Goal: Book appointment/travel/reservation

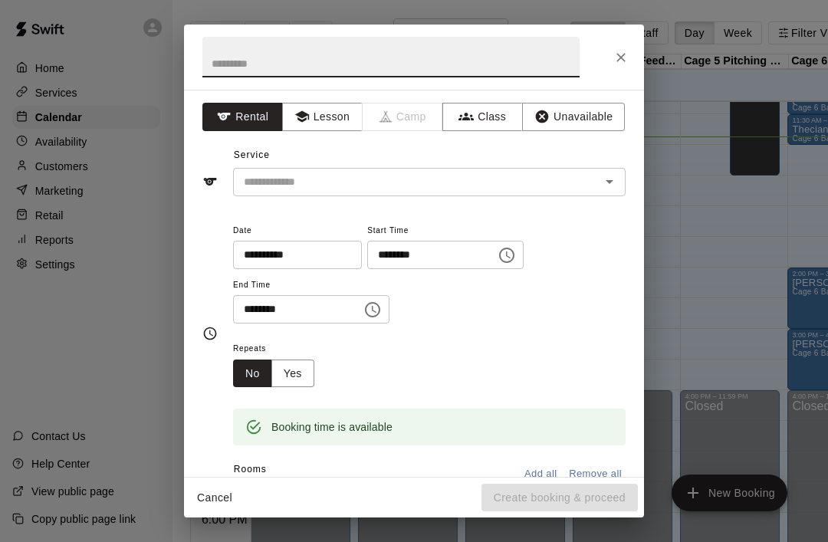
click at [227, 62] on input "text" at bounding box center [390, 57] width 377 height 41
type input "****"
click at [251, 176] on input "text" at bounding box center [407, 181] width 338 height 19
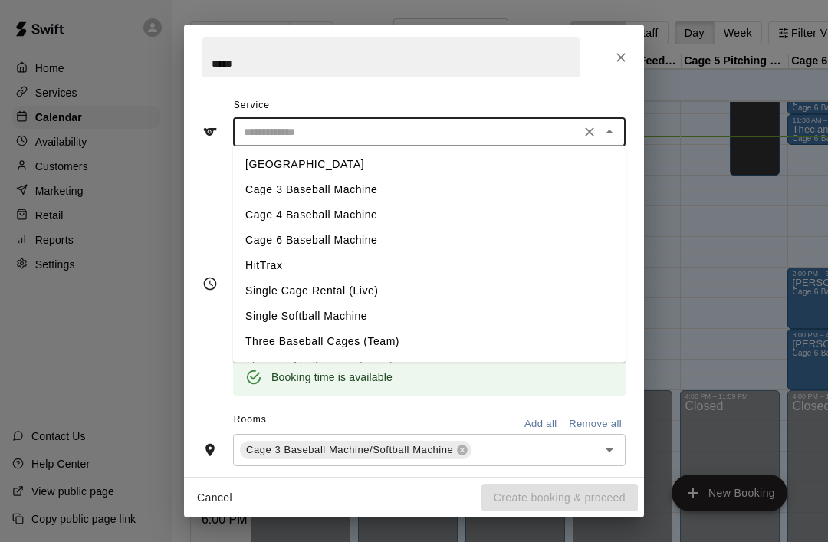
click at [260, 192] on li "Cage 3 Baseball Machine" at bounding box center [429, 189] width 393 height 25
type input "**********"
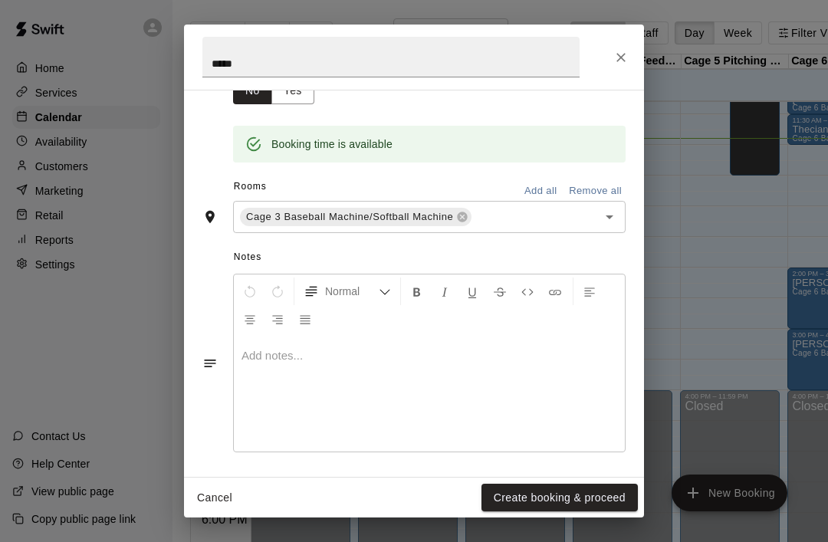
click at [628, 63] on icon "Close" at bounding box center [620, 57] width 15 height 15
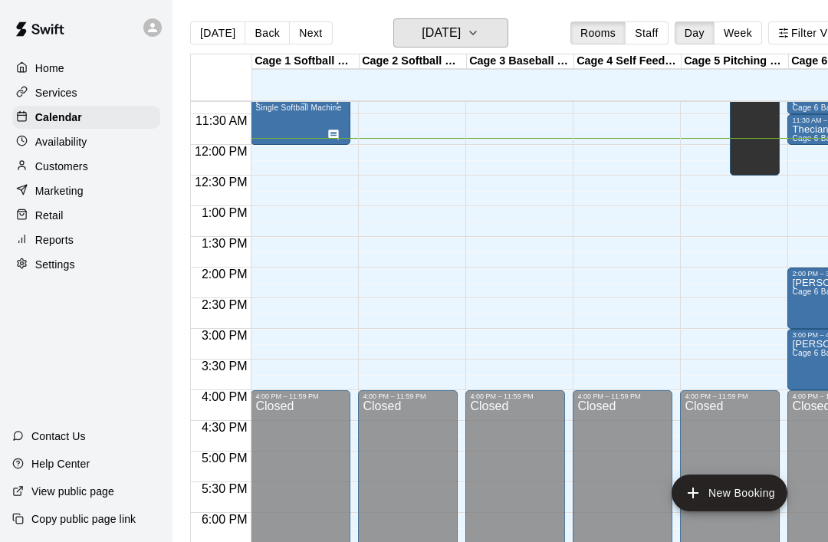
click at [506, 33] on button "[DATE]" at bounding box center [450, 32] width 115 height 29
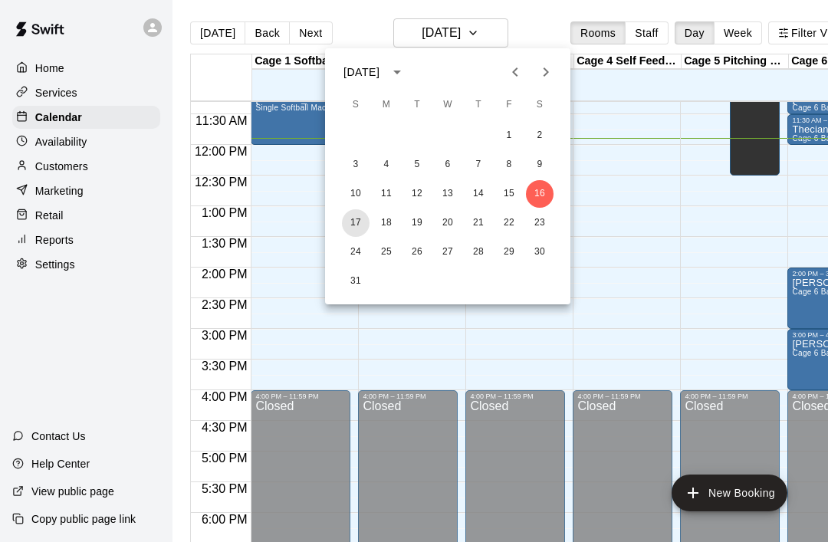
click at [365, 220] on button "17" at bounding box center [356, 223] width 28 height 28
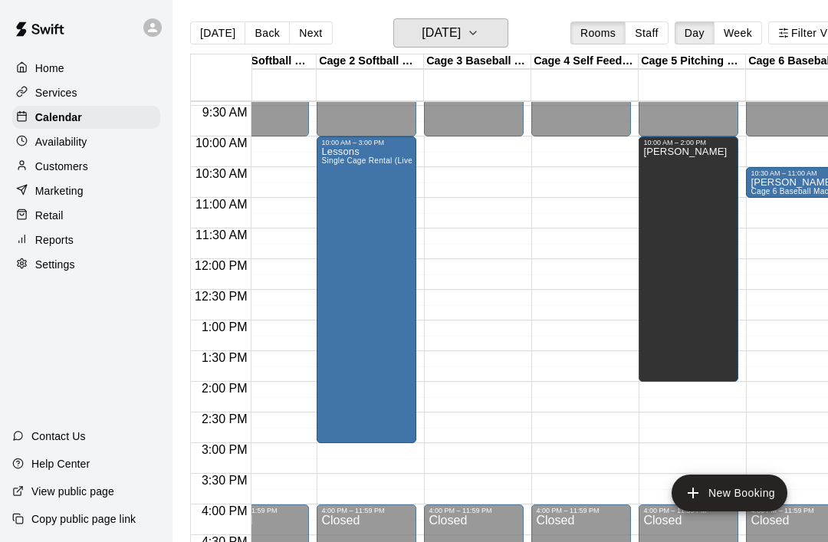
scroll to position [0, 42]
click at [500, 41] on button "[DATE]" at bounding box center [450, 32] width 115 height 29
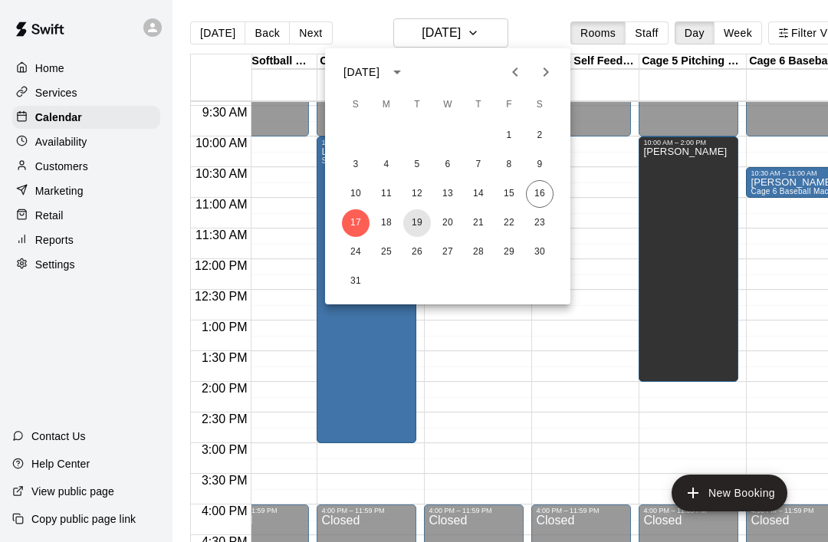
click at [422, 231] on button "19" at bounding box center [417, 223] width 28 height 28
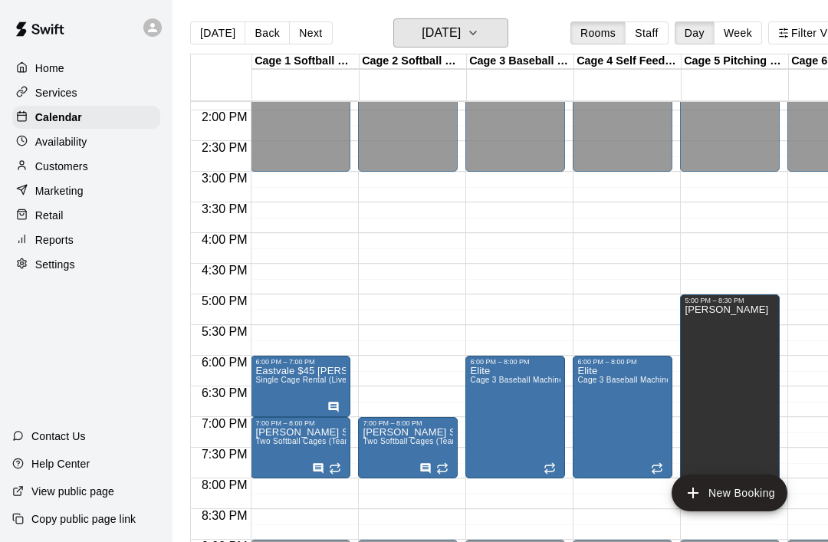
scroll to position [849, 0]
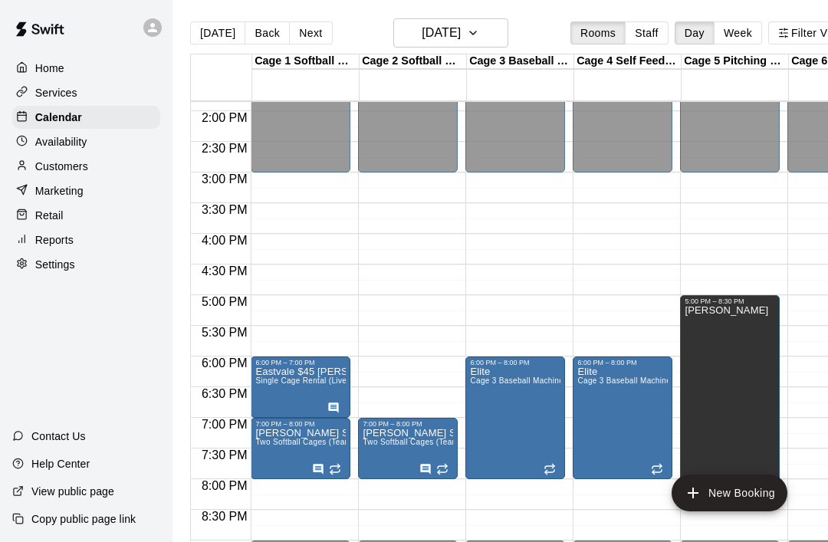
click at [268, 381] on icon "edit" at bounding box center [271, 384] width 18 height 18
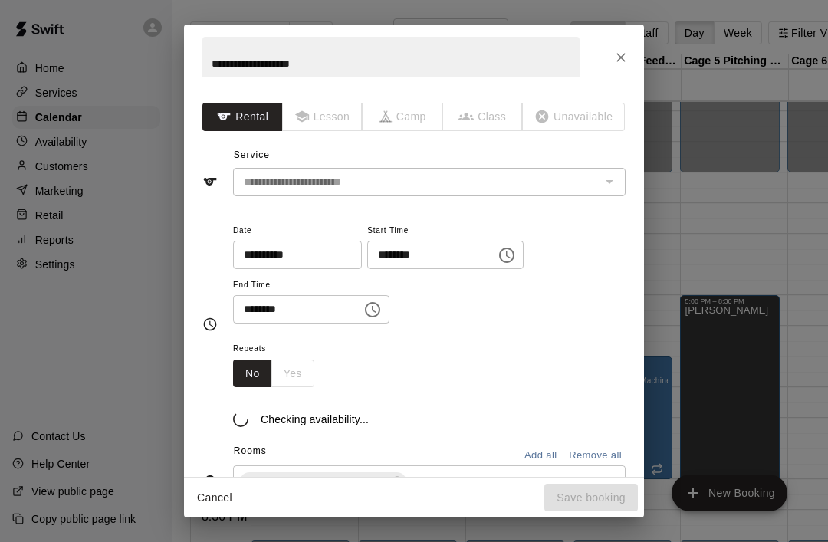
scroll to position [105, 0]
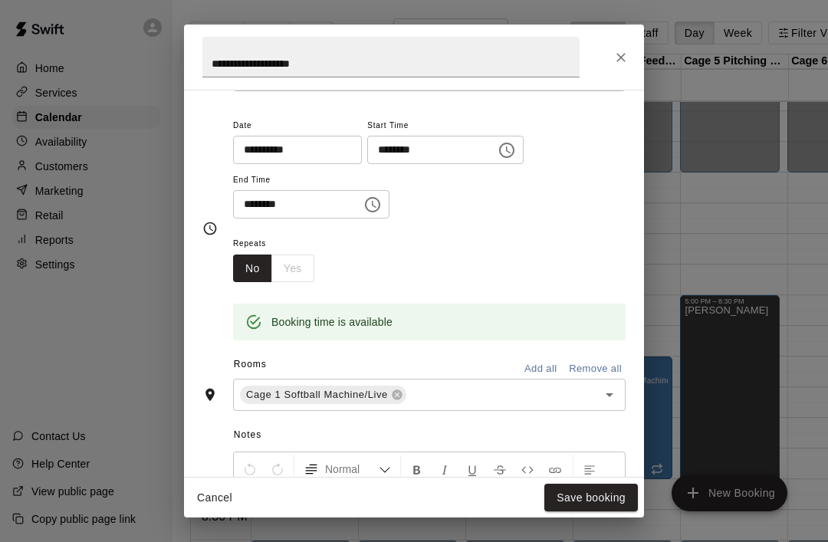
click at [628, 60] on icon "Close" at bounding box center [620, 57] width 15 height 15
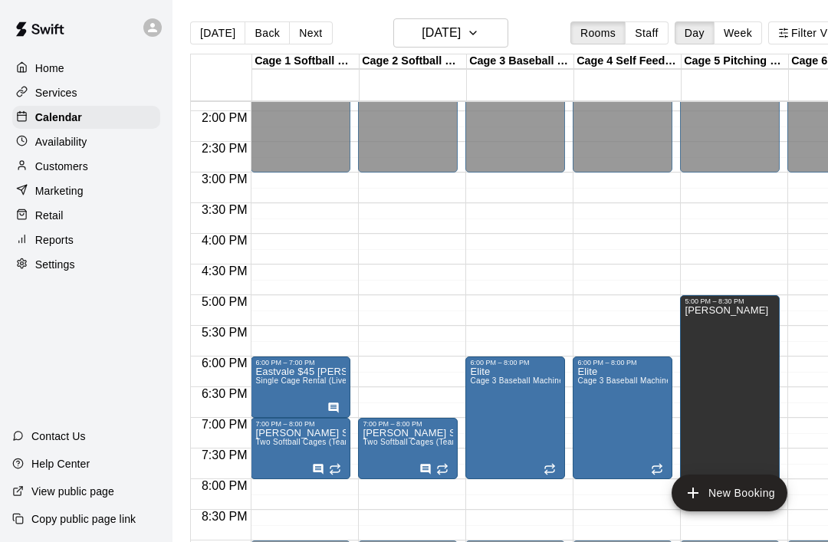
click at [266, 376] on icon "edit" at bounding box center [271, 384] width 18 height 18
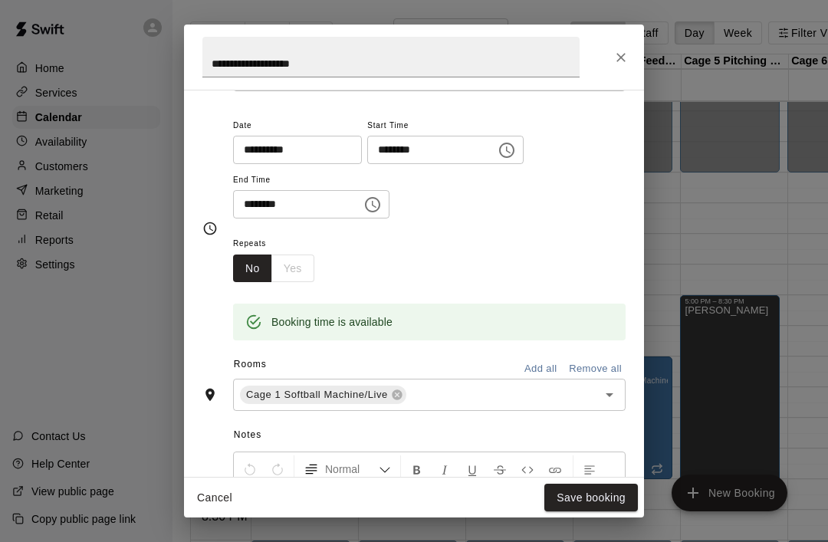
click at [617, 396] on icon "Open" at bounding box center [609, 395] width 18 height 18
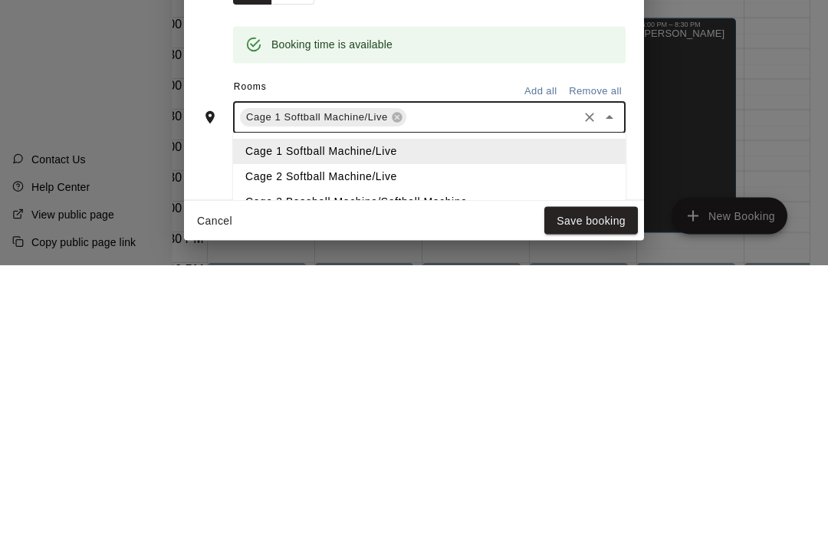
click at [264, 442] on li "Cage 2 Softball Machine/Live" at bounding box center [429, 454] width 393 height 25
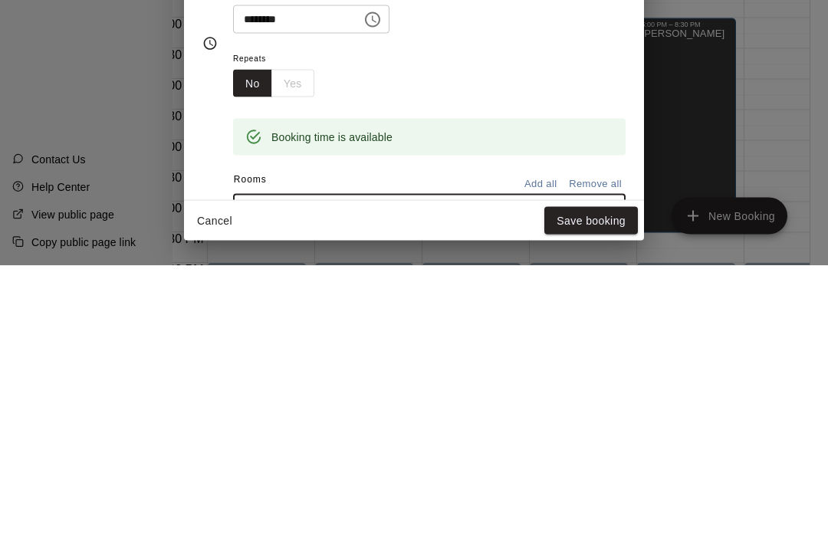
scroll to position [14, 0]
click at [287, 346] on div "No Yes" at bounding box center [273, 360] width 81 height 28
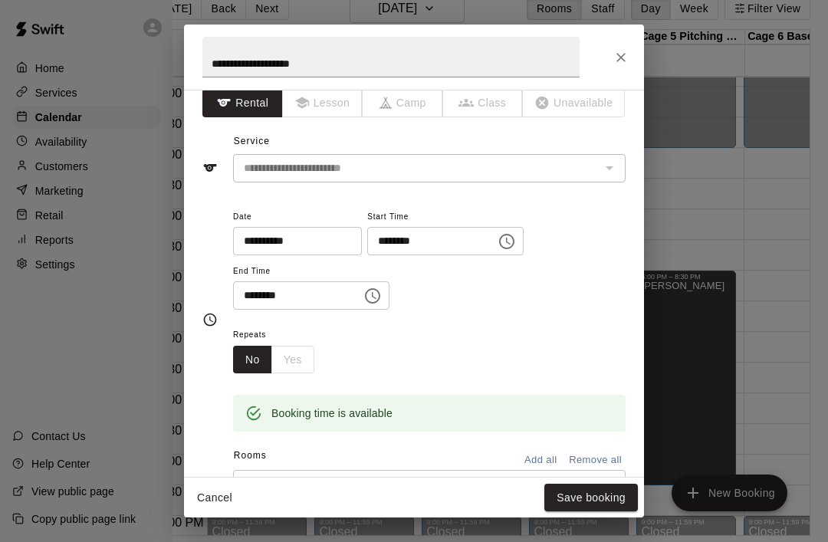
click at [289, 352] on div "No Yes" at bounding box center [273, 360] width 81 height 28
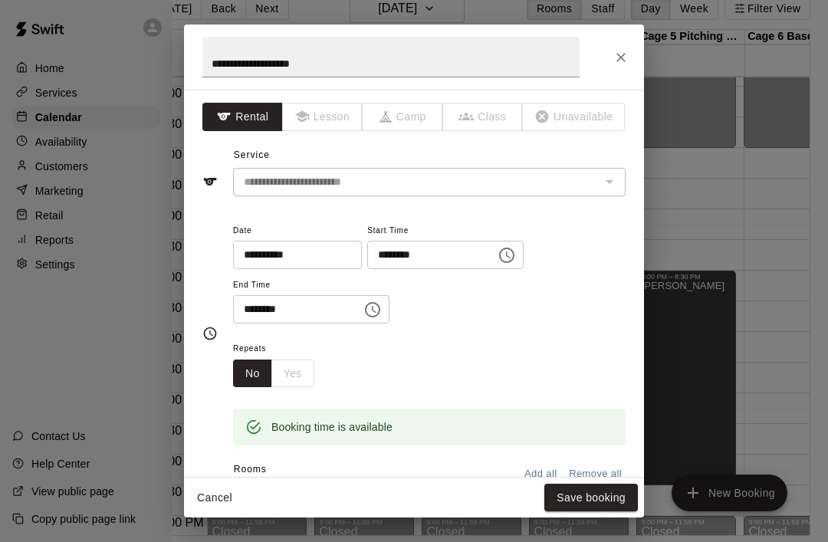
scroll to position [0, 0]
click at [616, 184] on div "The service of an existing booking cannot be changed" at bounding box center [609, 181] width 20 height 21
click at [627, 55] on icon "Close" at bounding box center [620, 57] width 15 height 15
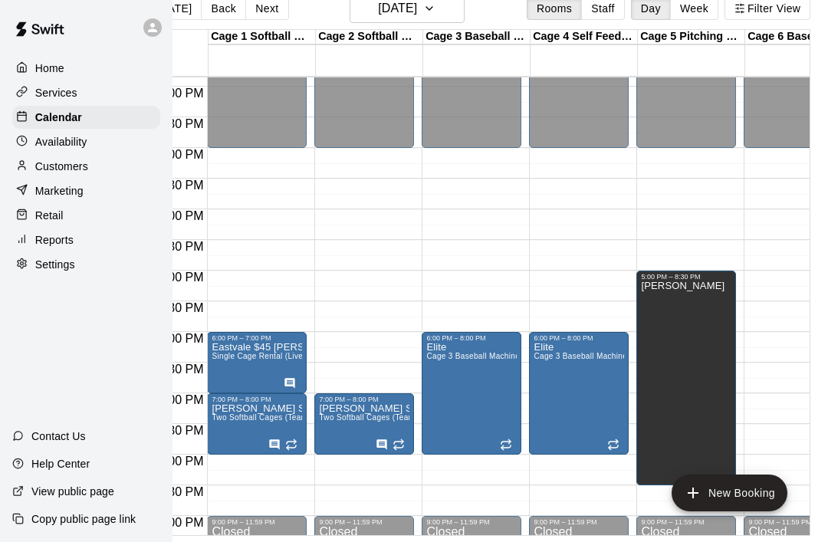
click at [255, 352] on span "Single Cage Rental (Live)" at bounding box center [259, 356] width 94 height 8
click at [222, 396] on icon "delete" at bounding box center [227, 392] width 18 height 18
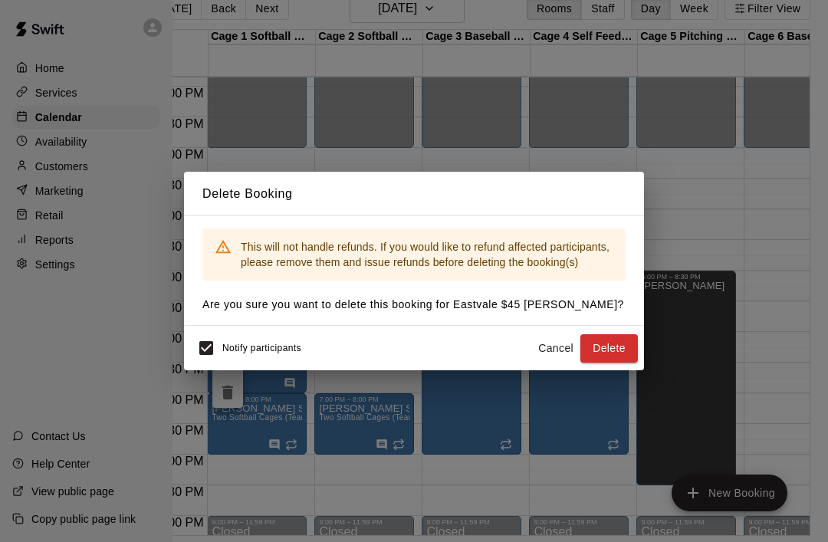
click at [560, 353] on button "Cancel" at bounding box center [555, 348] width 49 height 28
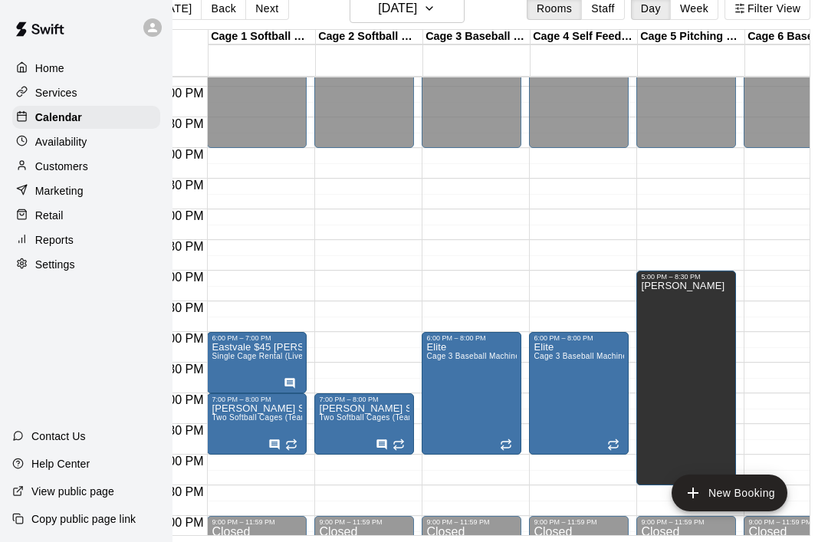
click at [218, 311] on icon "edit" at bounding box center [227, 310] width 18 height 18
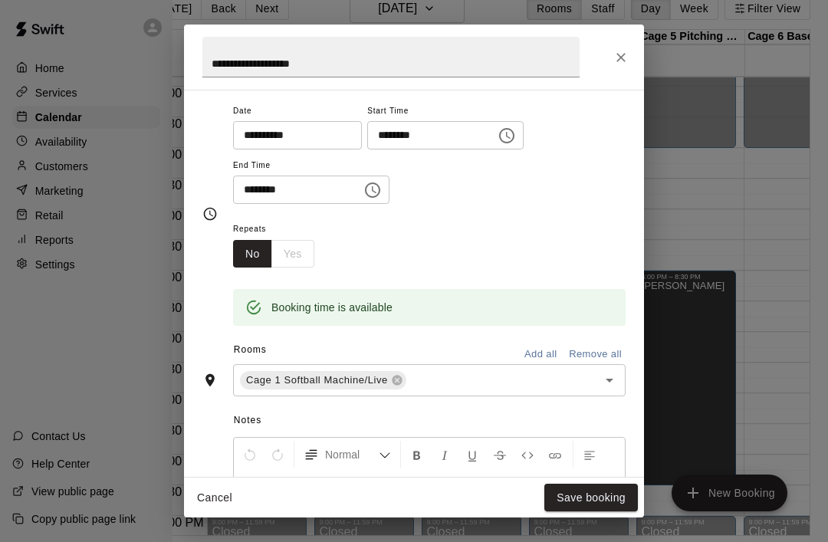
scroll to position [120, 0]
click at [617, 383] on icon "Open" at bounding box center [609, 379] width 18 height 18
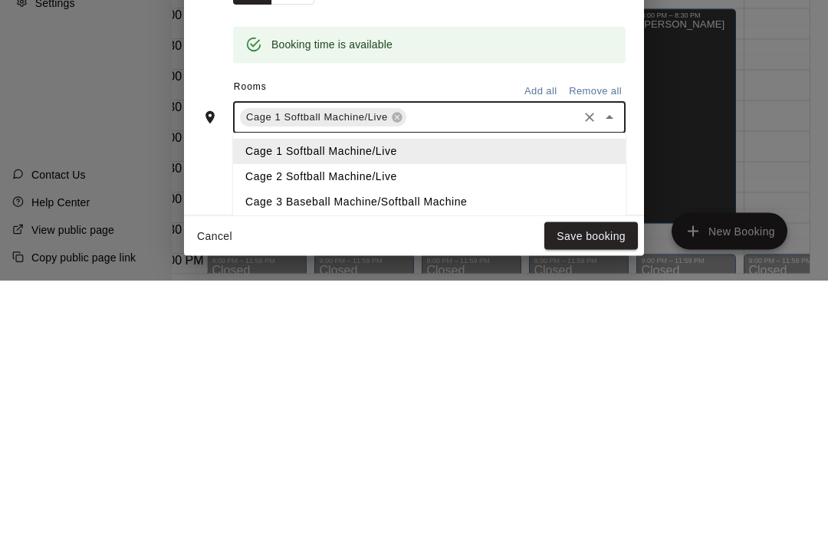
click at [262, 452] on li "Cage 3 Baseball Machine/Softball Machine" at bounding box center [429, 464] width 393 height 25
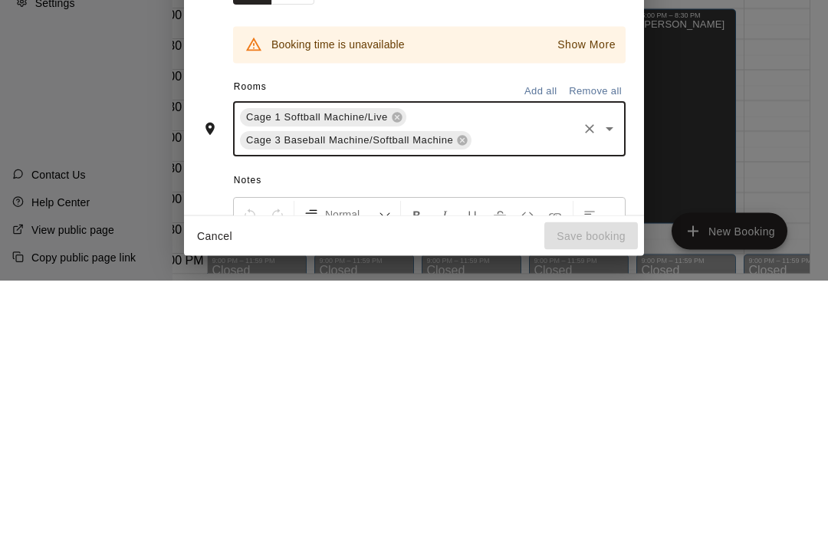
click at [615, 382] on icon "Open" at bounding box center [609, 391] width 18 height 18
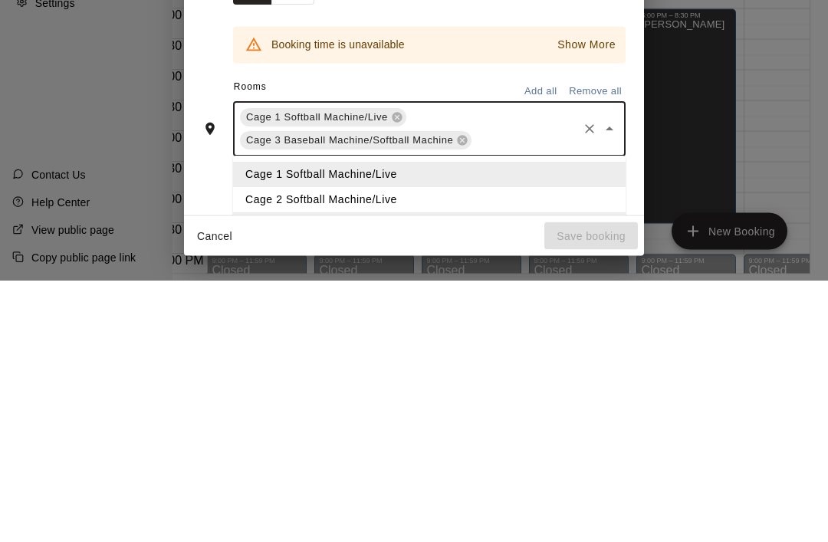
click at [255, 449] on li "Cage 2 Softball Machine/Live" at bounding box center [429, 461] width 393 height 25
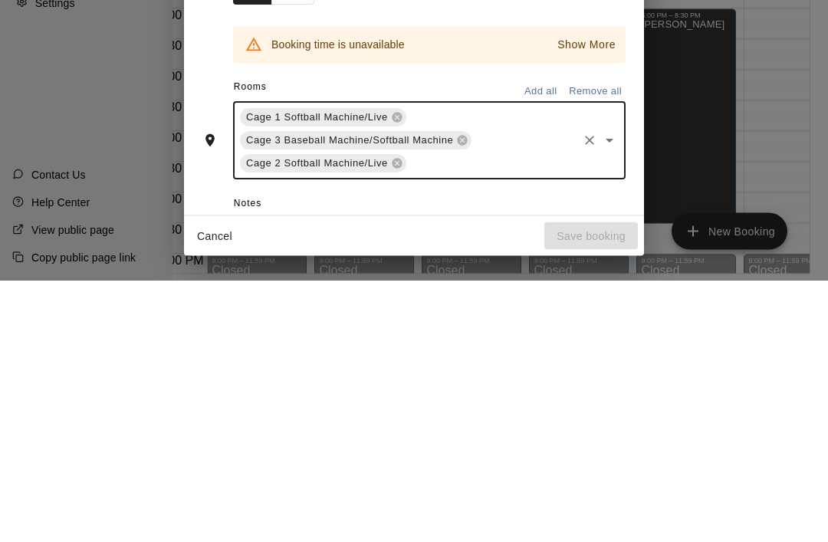
click at [468, 396] on icon at bounding box center [462, 402] width 12 height 12
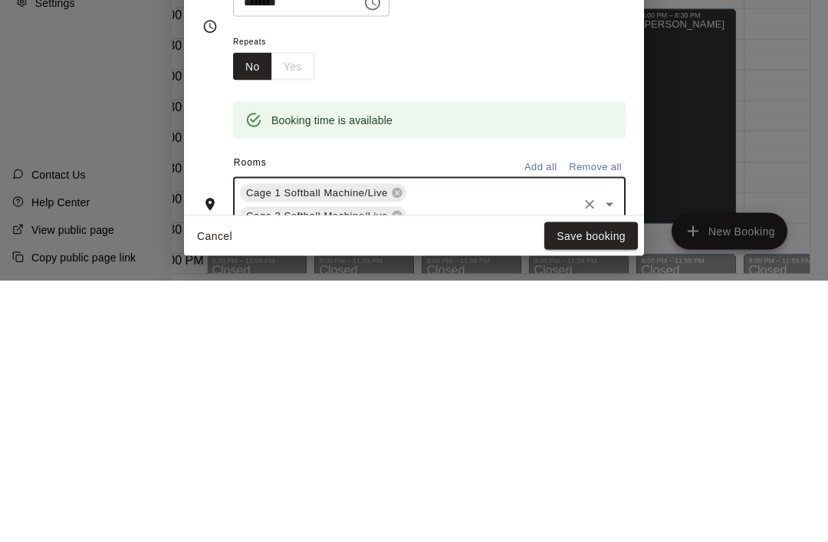
scroll to position [46, 0]
click at [285, 314] on div "No Yes" at bounding box center [273, 328] width 81 height 28
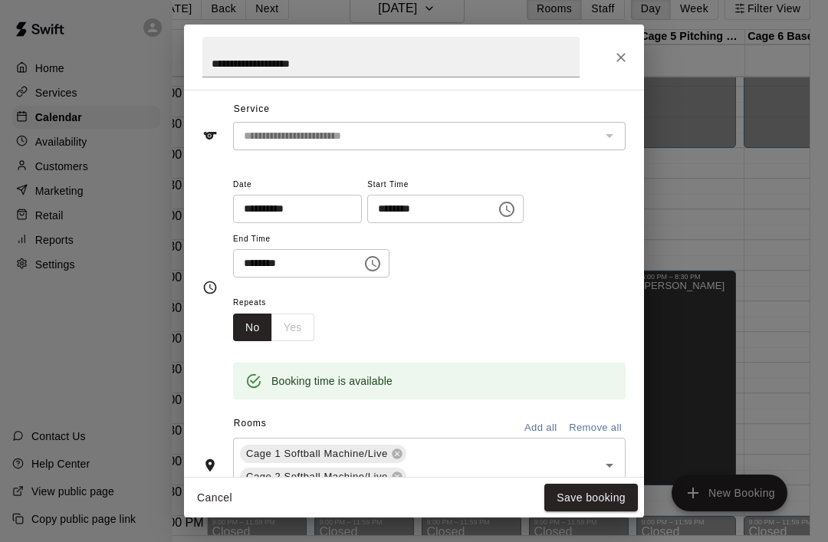
click at [286, 324] on div "No Yes" at bounding box center [273, 328] width 81 height 28
click at [287, 324] on div "No Yes" at bounding box center [273, 328] width 81 height 28
click at [591, 489] on button "Save booking" at bounding box center [591, 498] width 94 height 28
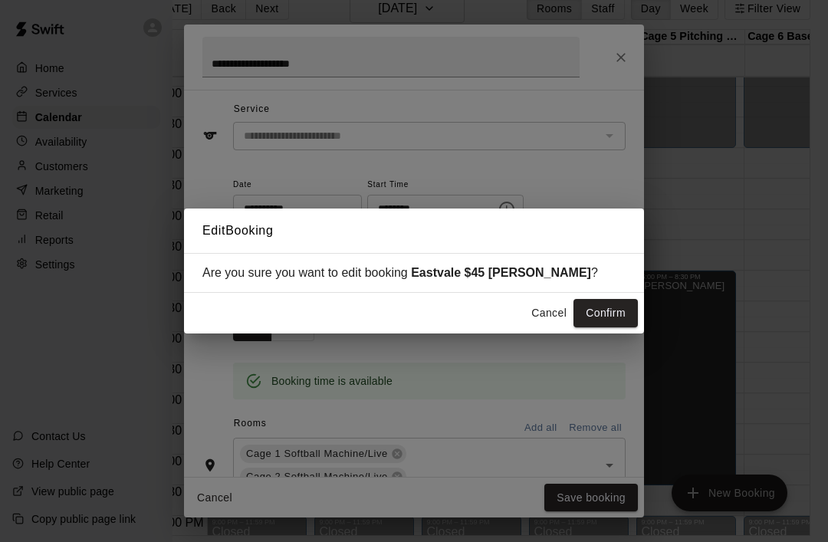
click at [554, 318] on button "Cancel" at bounding box center [548, 313] width 49 height 28
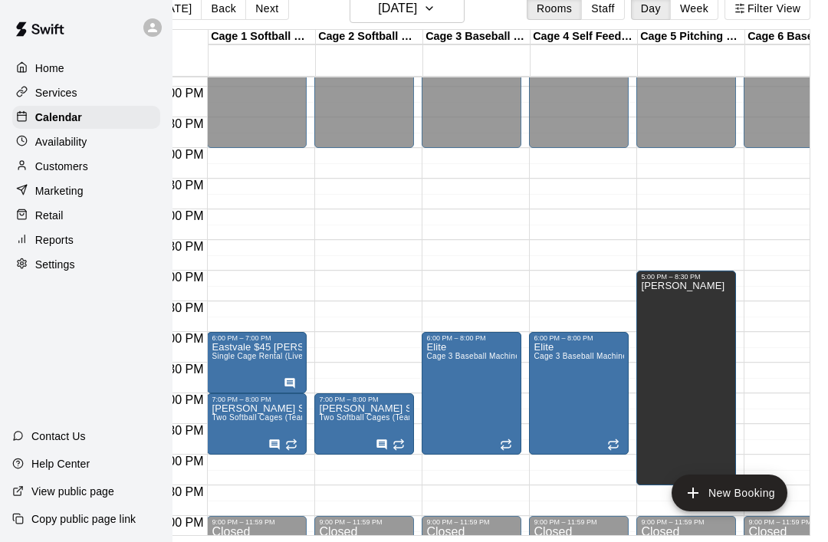
click at [222, 310] on icon "edit" at bounding box center [227, 310] width 18 height 18
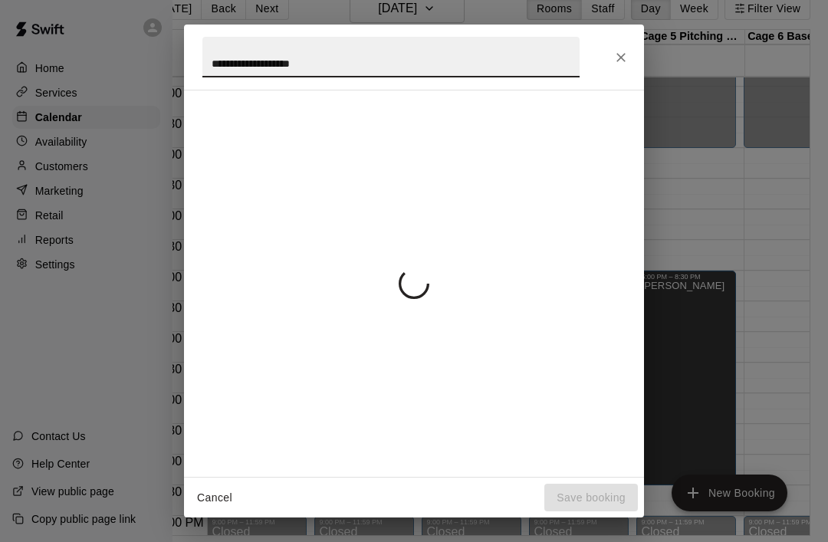
scroll to position [105, 0]
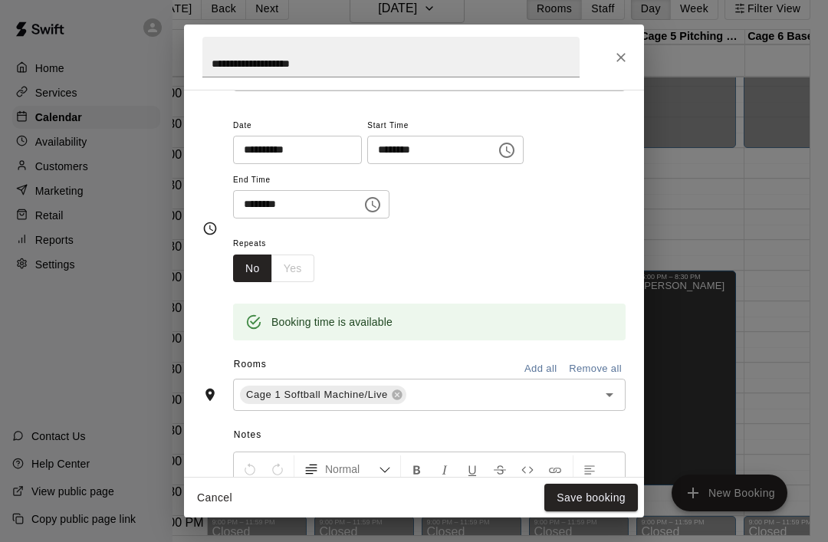
click at [269, 66] on input "**********" at bounding box center [390, 57] width 377 height 41
click at [319, 67] on input "**********" at bounding box center [390, 57] width 377 height 41
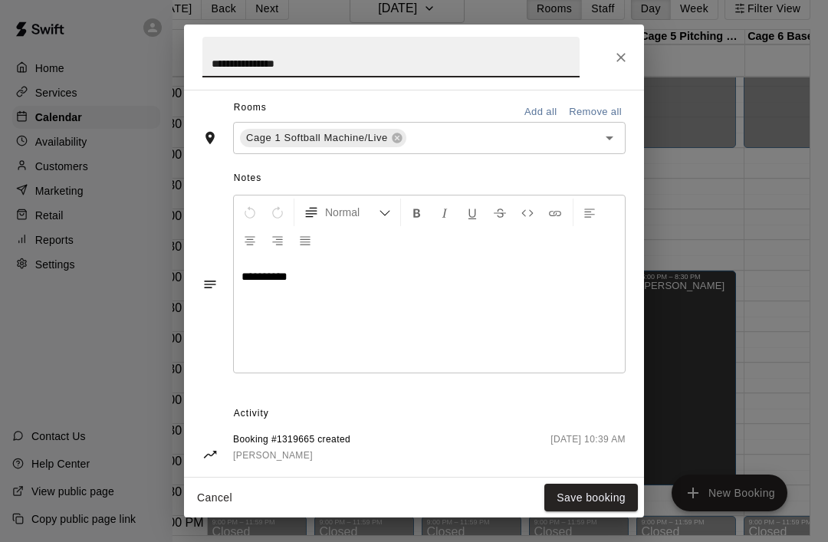
scroll to position [356, 0]
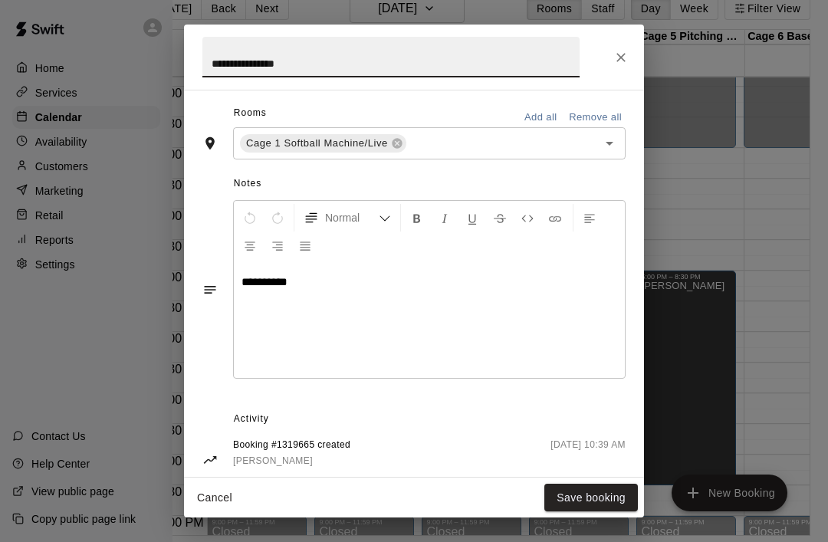
type input "**********"
click at [628, 51] on icon "Close" at bounding box center [620, 57] width 15 height 15
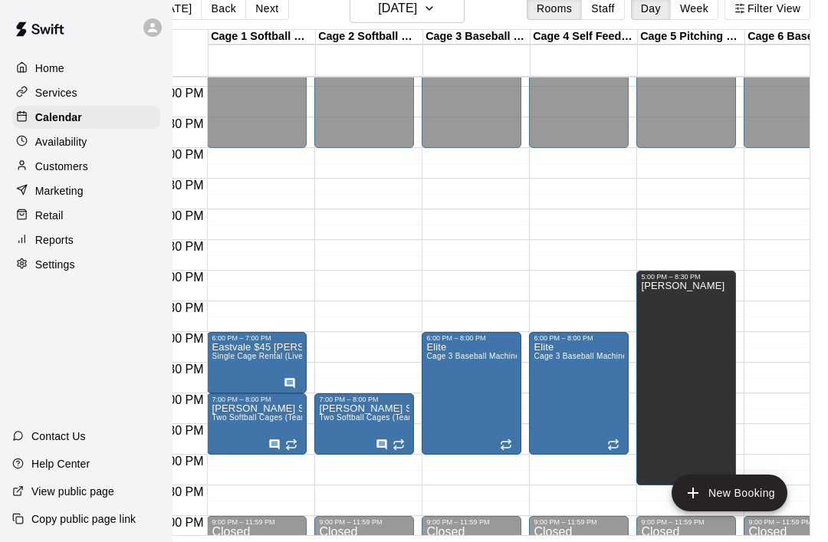
click at [232, 352] on span "Single Cage Rental (Live)" at bounding box center [259, 356] width 94 height 8
click at [224, 396] on icon "delete" at bounding box center [227, 393] width 11 height 14
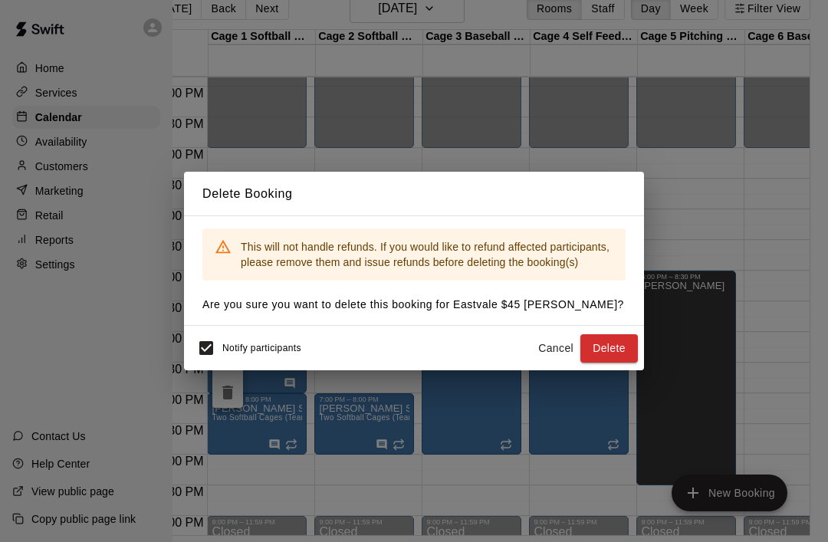
click at [624, 355] on button "Delete" at bounding box center [608, 348] width 57 height 28
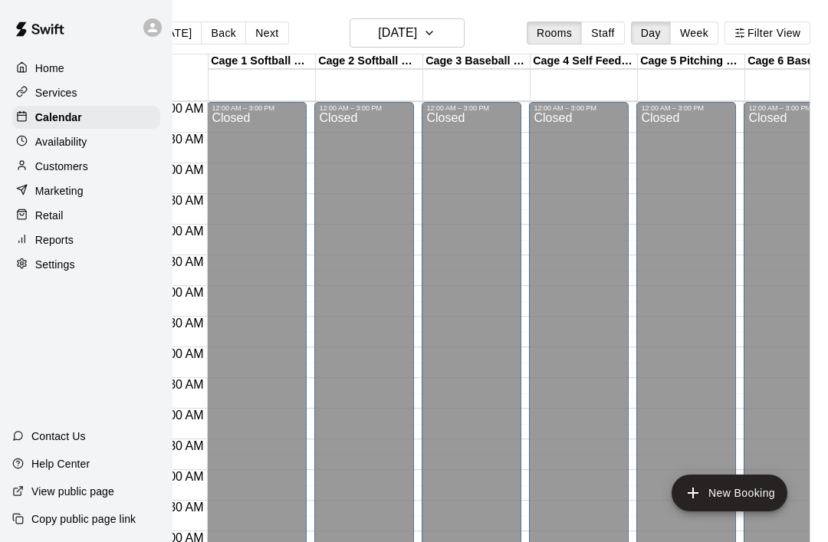
scroll to position [0, 0]
click at [464, 40] on button "[DATE]" at bounding box center [407, 32] width 115 height 29
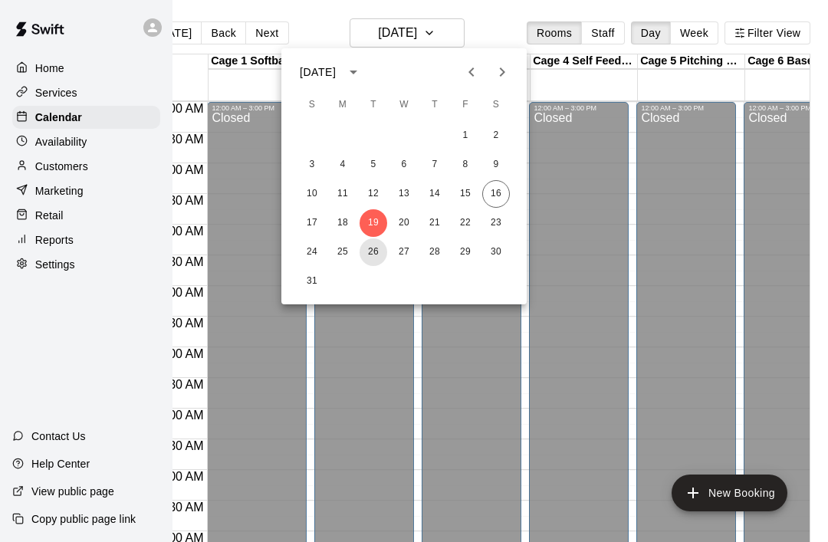
click at [362, 251] on button "26" at bounding box center [374, 252] width 28 height 28
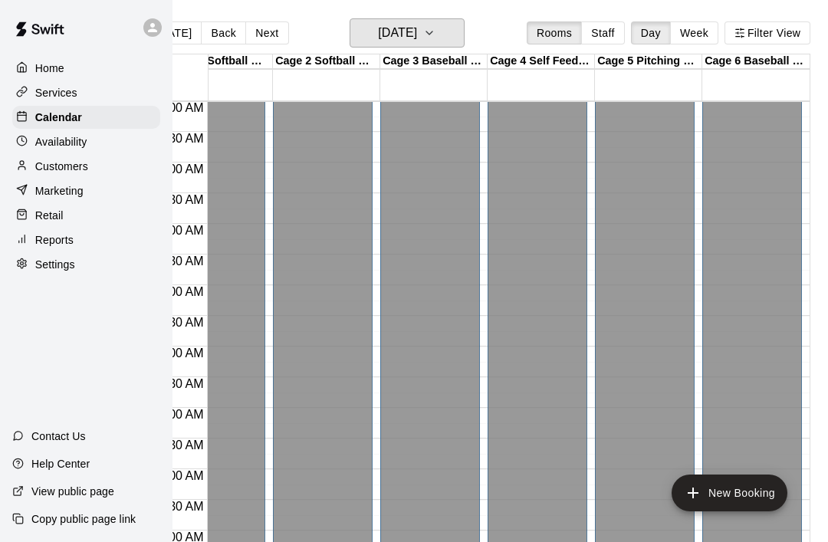
scroll to position [0, 42]
click at [463, 35] on button "[DATE]" at bounding box center [407, 32] width 115 height 29
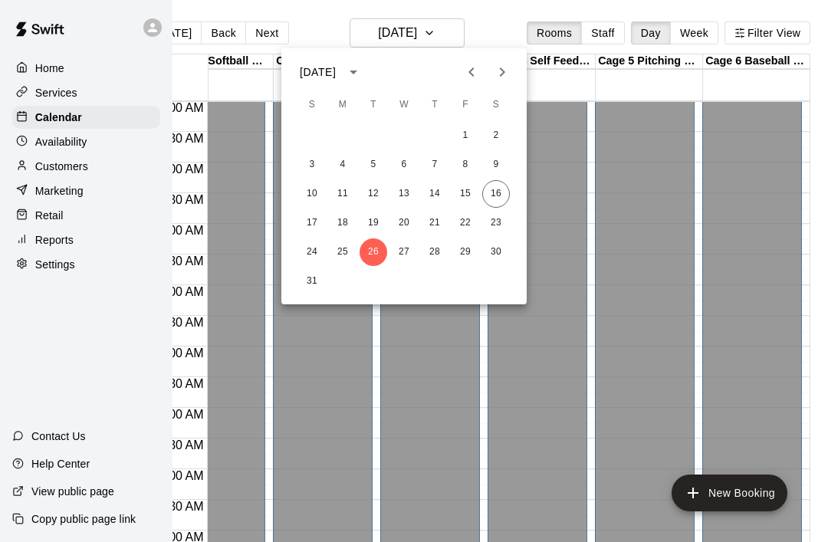
click at [505, 80] on icon "Next month" at bounding box center [502, 72] width 18 height 18
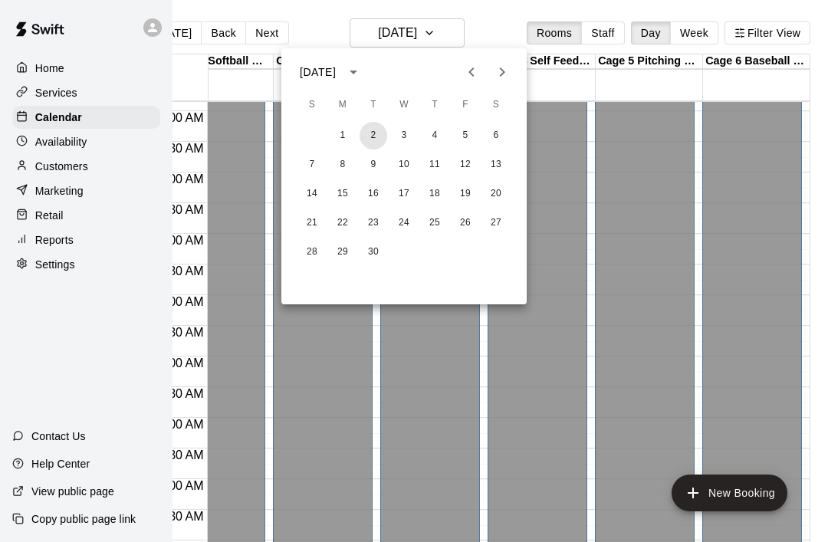
click at [363, 136] on button "2" at bounding box center [374, 136] width 28 height 28
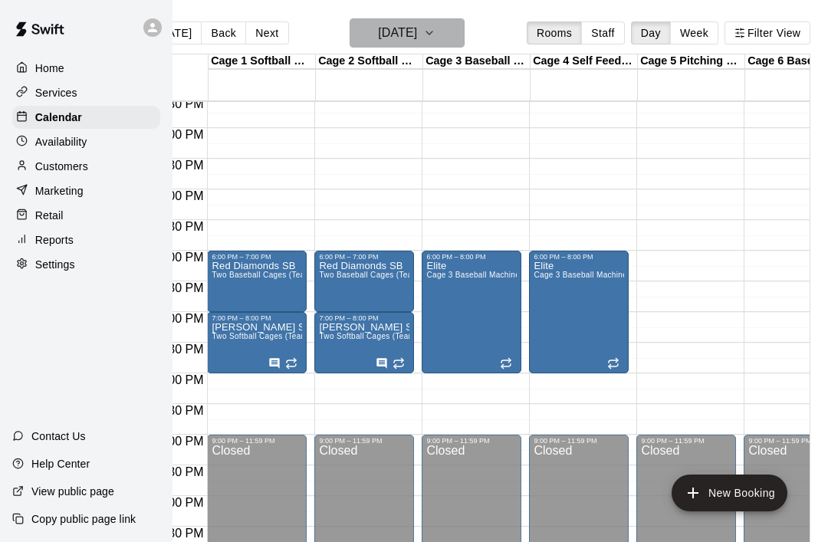
click at [465, 41] on button "[DATE]" at bounding box center [407, 32] width 115 height 29
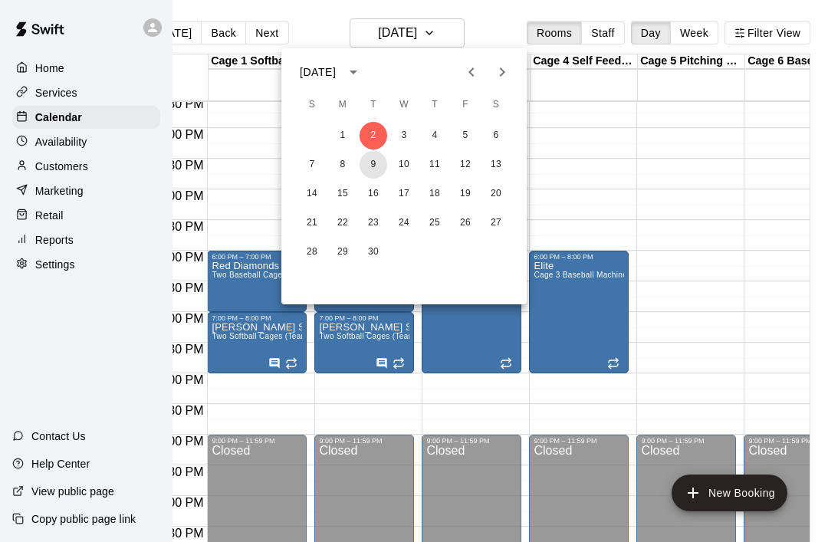
click at [381, 171] on button "9" at bounding box center [374, 165] width 28 height 28
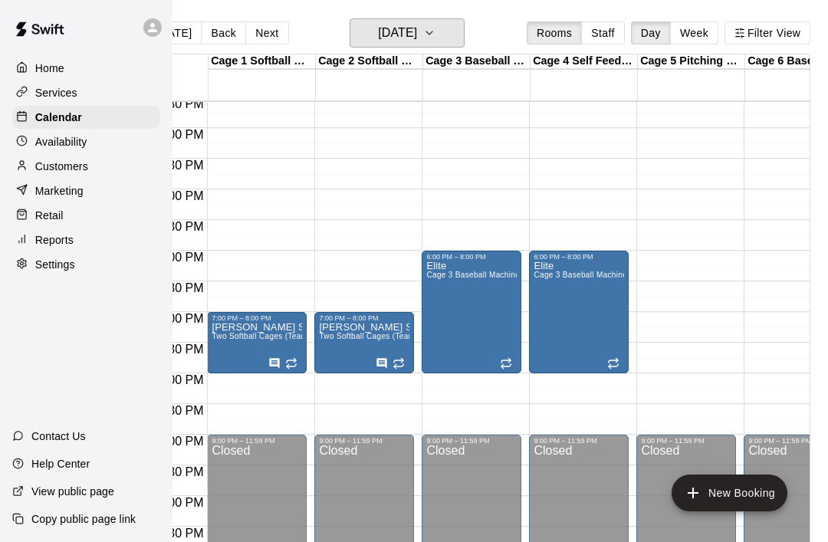
click at [460, 39] on button "[DATE]" at bounding box center [407, 32] width 115 height 29
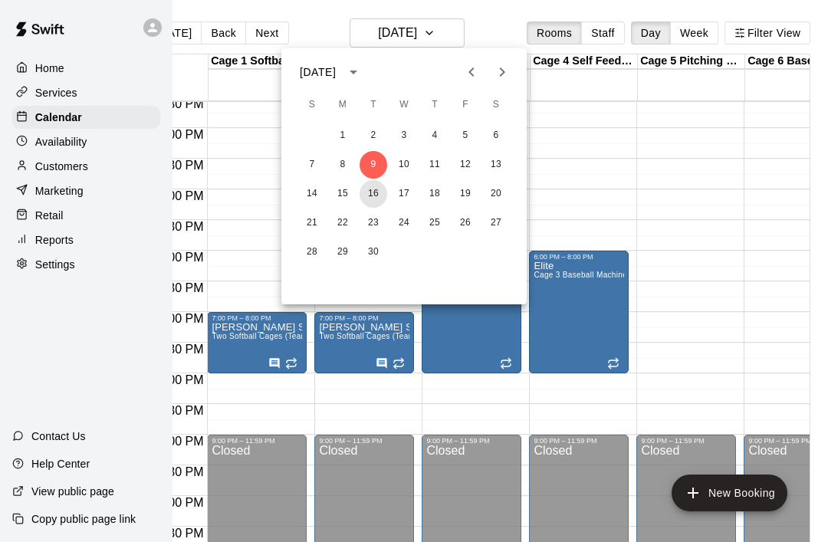
click at [384, 196] on button "16" at bounding box center [374, 194] width 28 height 28
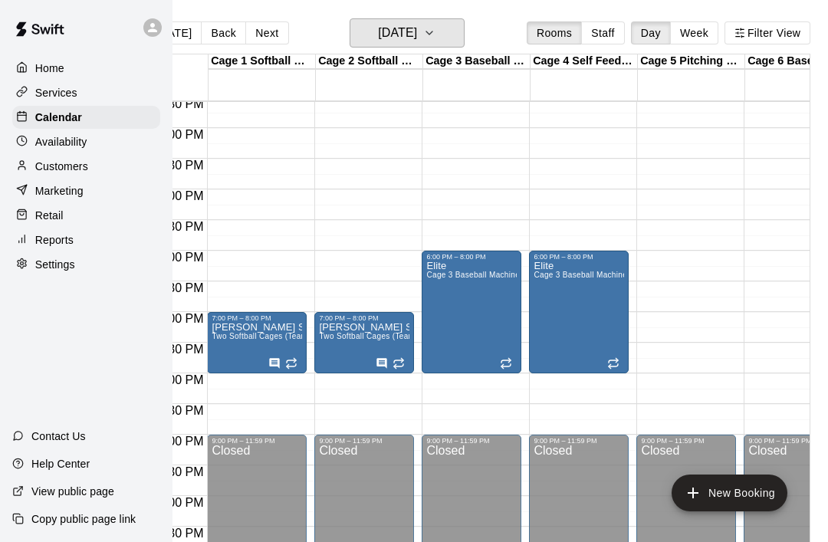
click at [464, 32] on button "[DATE]" at bounding box center [407, 32] width 115 height 29
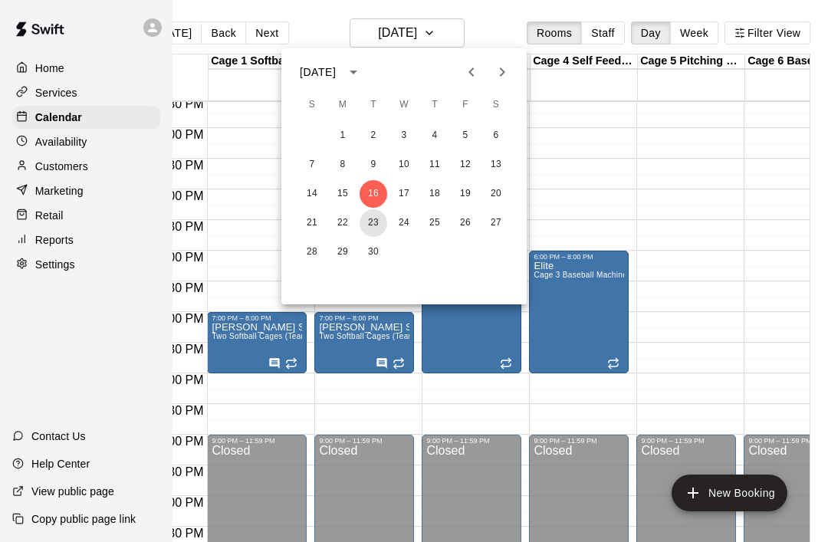
click at [381, 226] on button "23" at bounding box center [374, 223] width 28 height 28
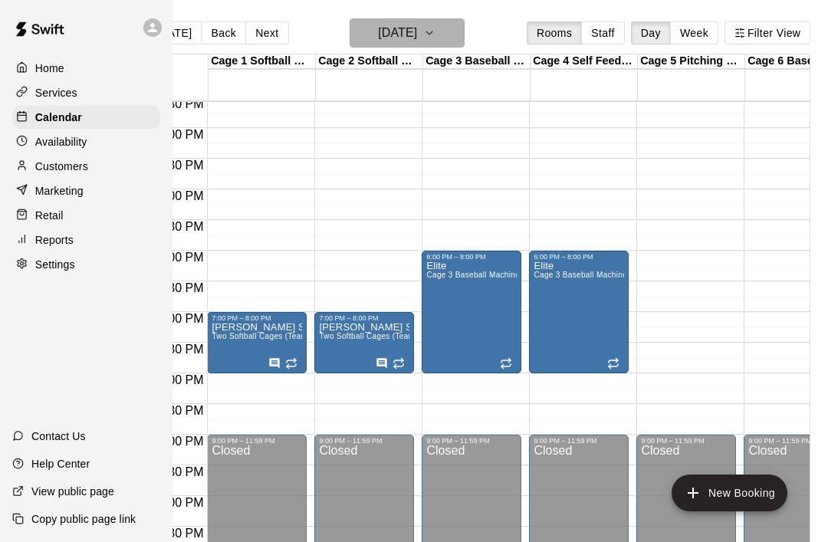
click at [462, 41] on button "[DATE]" at bounding box center [407, 32] width 115 height 29
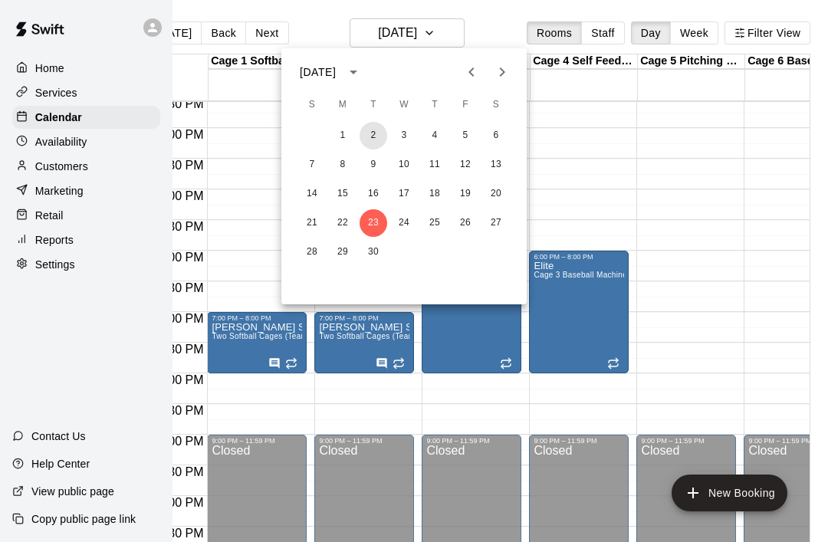
click at [375, 136] on button "2" at bounding box center [374, 136] width 28 height 28
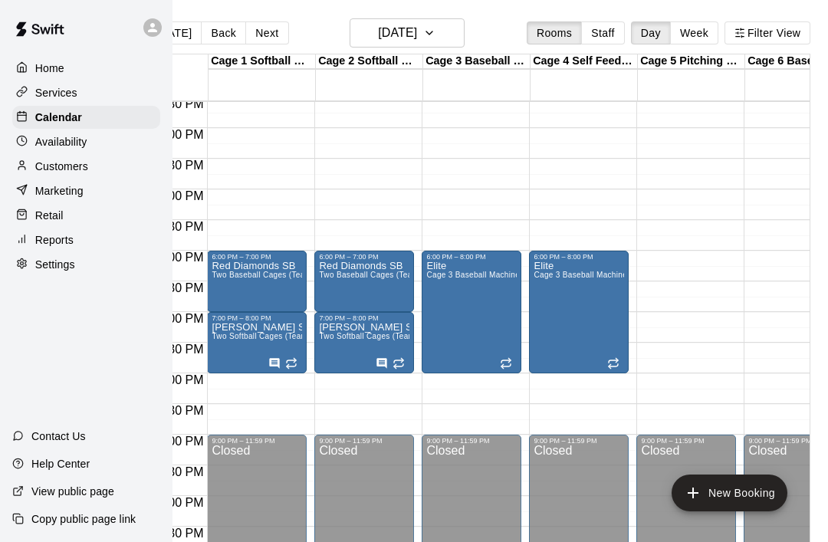
click at [262, 284] on div "Red Diamonds SB Two Baseball Cages (Team)" at bounding box center [257, 532] width 90 height 542
click at [233, 284] on icon "edit" at bounding box center [227, 278] width 18 height 18
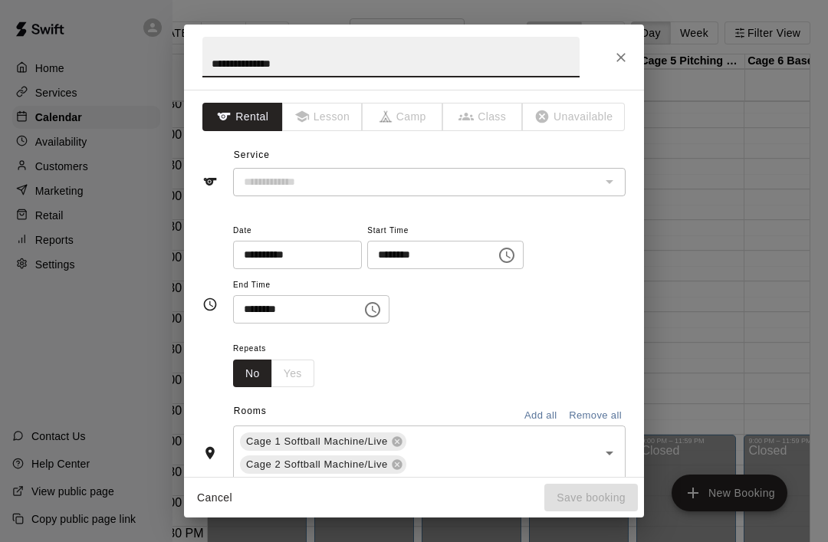
type input "**********"
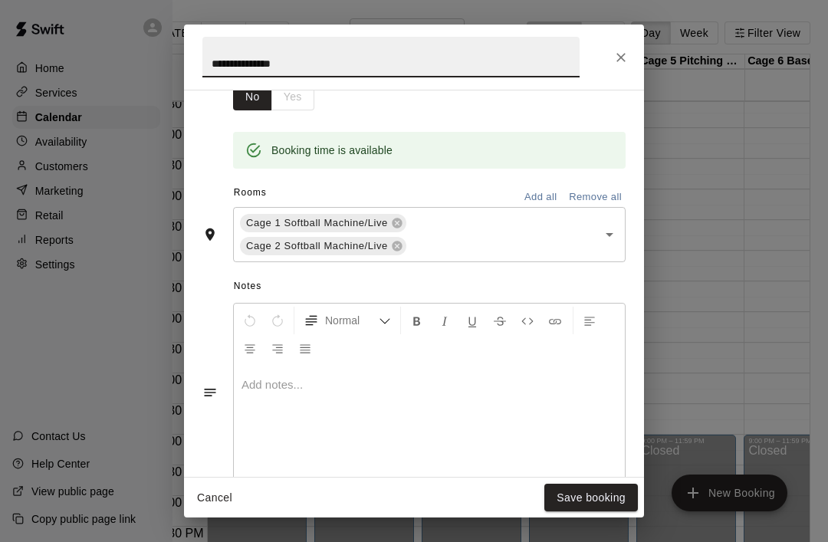
scroll to position [278, 0]
click at [634, 53] on button "Close" at bounding box center [621, 58] width 28 height 28
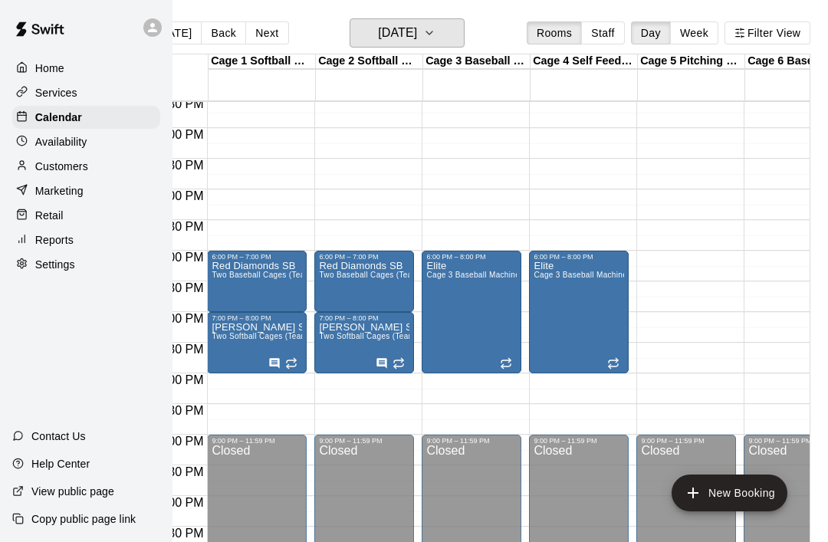
click at [465, 32] on button "[DATE]" at bounding box center [407, 32] width 115 height 29
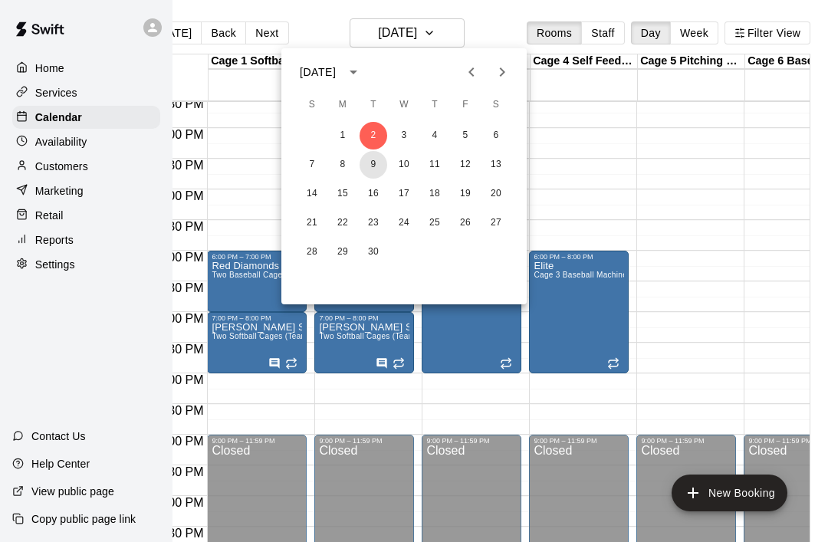
click at [381, 163] on button "9" at bounding box center [374, 165] width 28 height 28
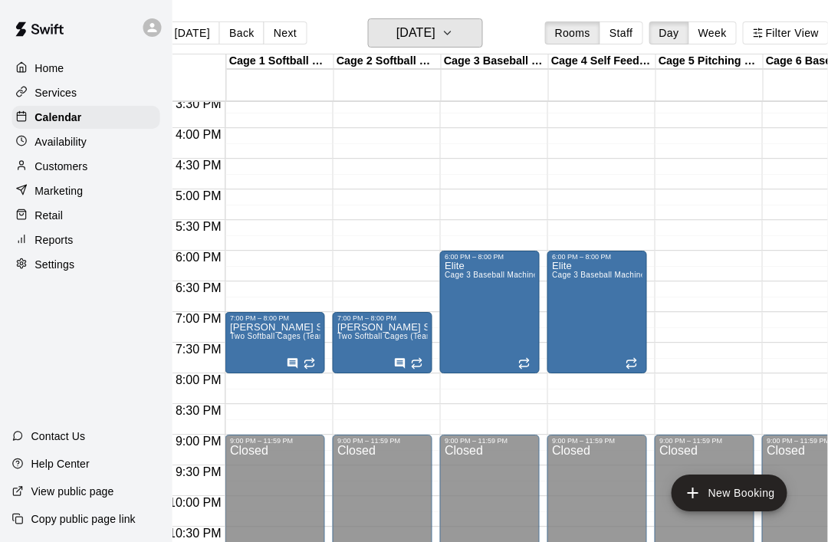
scroll to position [0, 0]
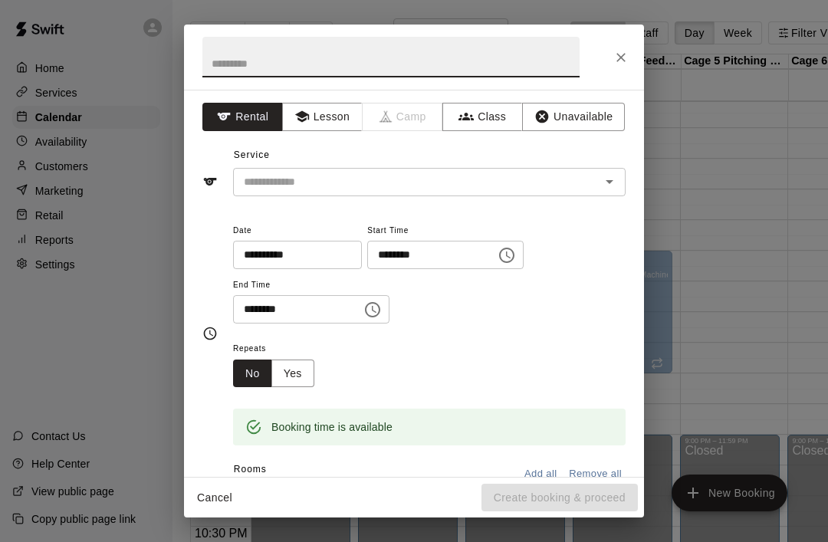
click at [232, 68] on input "text" at bounding box center [390, 57] width 377 height 41
type input "**********"
click at [257, 182] on input "text" at bounding box center [407, 181] width 338 height 19
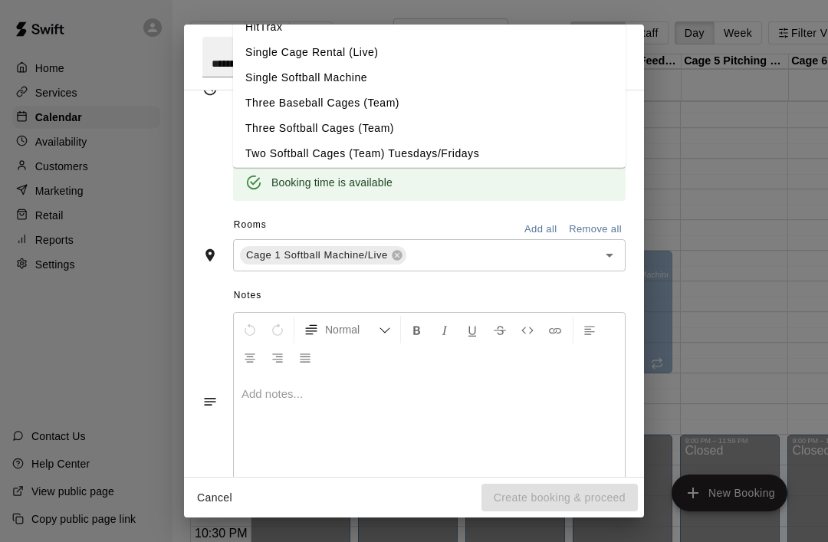
scroll to position [51, 0]
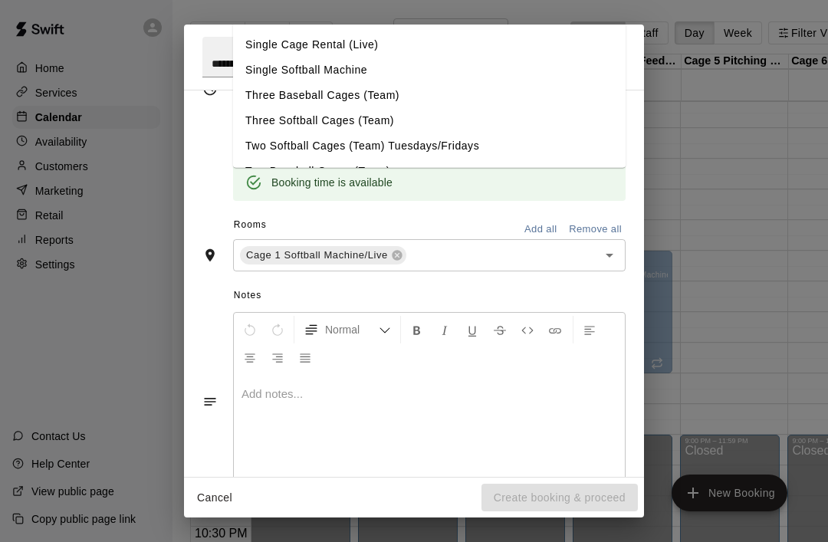
click at [257, 151] on li "Two Softball Cages (Team) Tuesdays/Fridays" at bounding box center [429, 146] width 393 height 25
type input "**********"
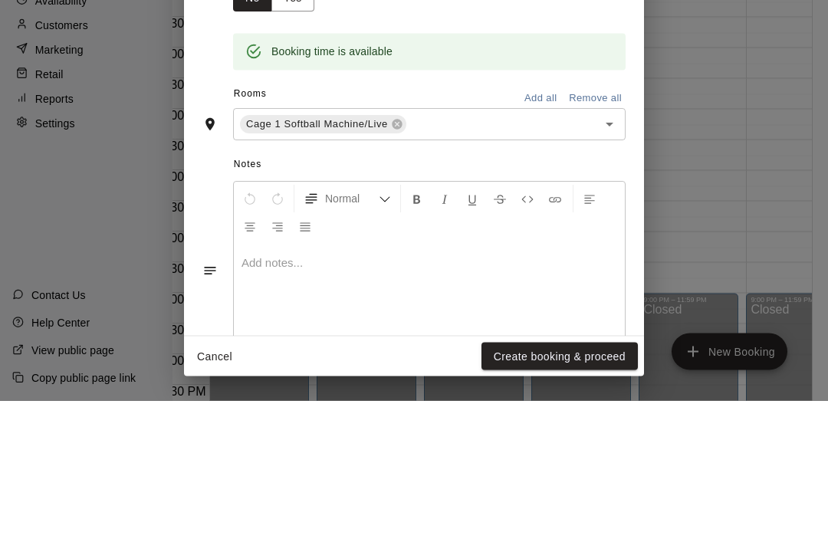
scroll to position [0, 41]
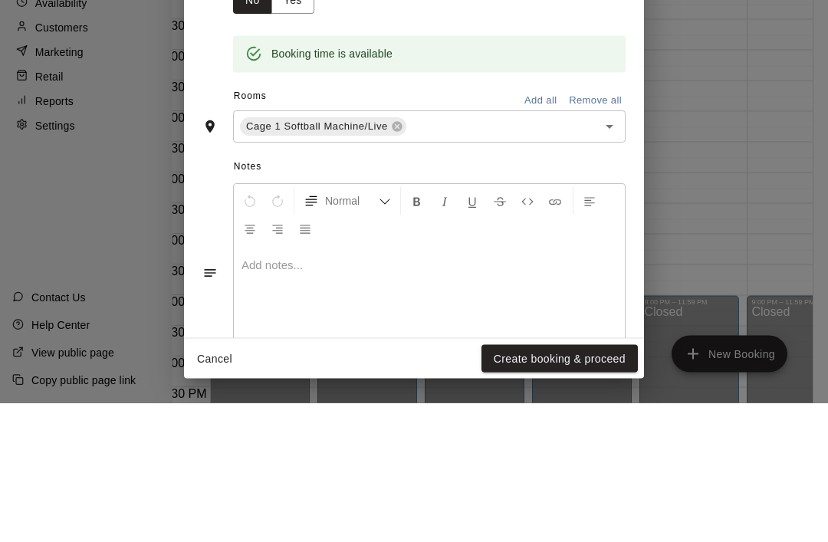
click at [612, 255] on button "Open" at bounding box center [609, 265] width 21 height 21
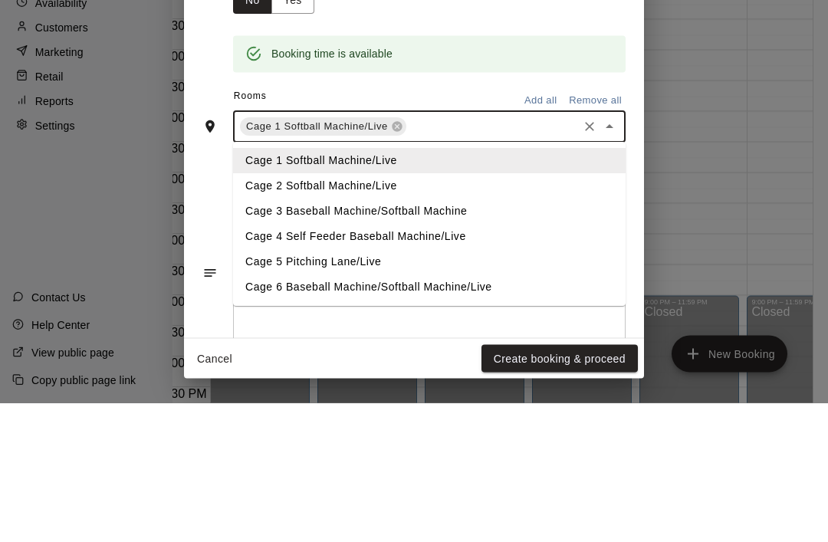
click at [256, 313] on li "Cage 2 Softball Machine/Live" at bounding box center [429, 325] width 393 height 25
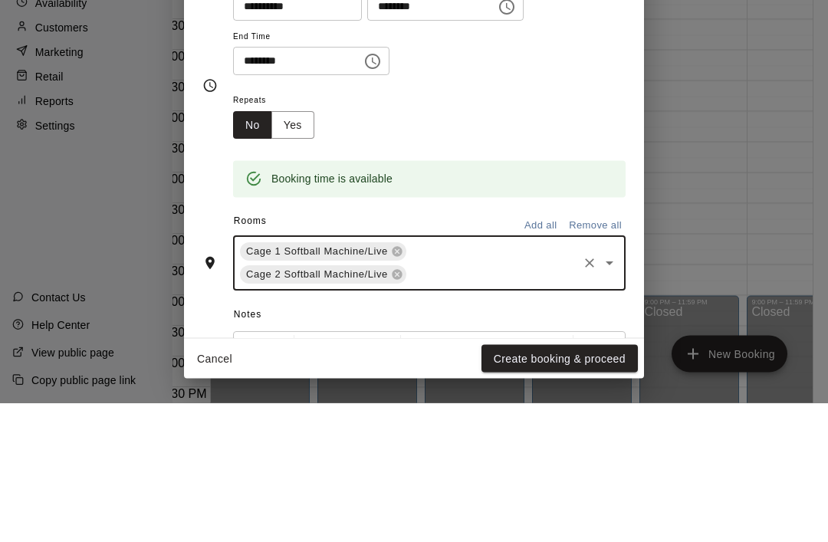
scroll to position [98, 0]
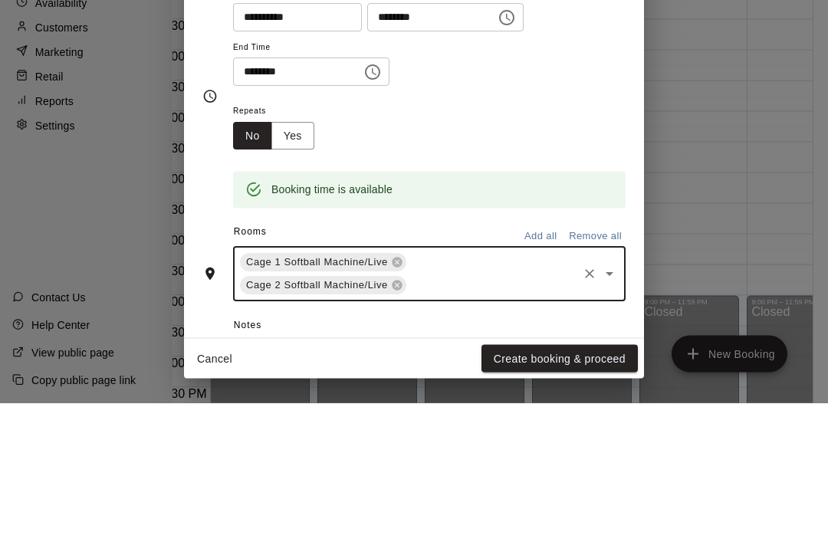
click at [289, 261] on button "Yes" at bounding box center [292, 275] width 43 height 28
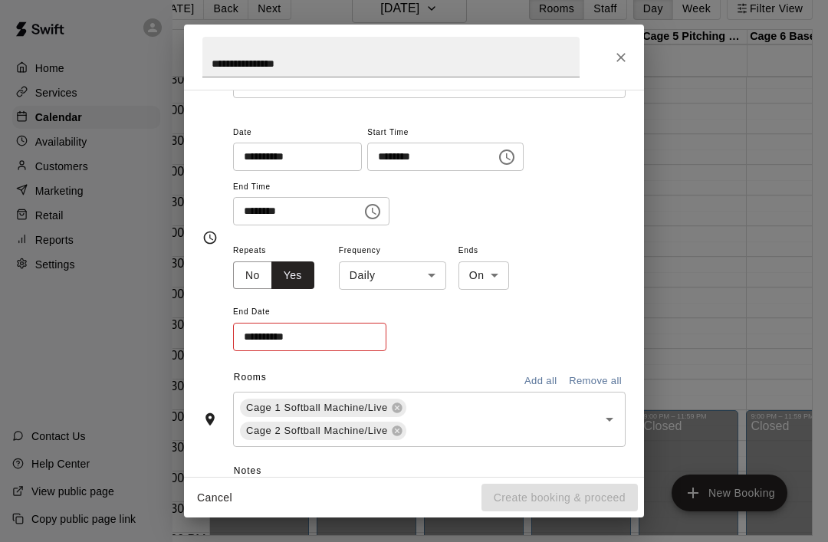
scroll to position [0, 0]
click at [262, 341] on input "**********" at bounding box center [304, 337] width 143 height 28
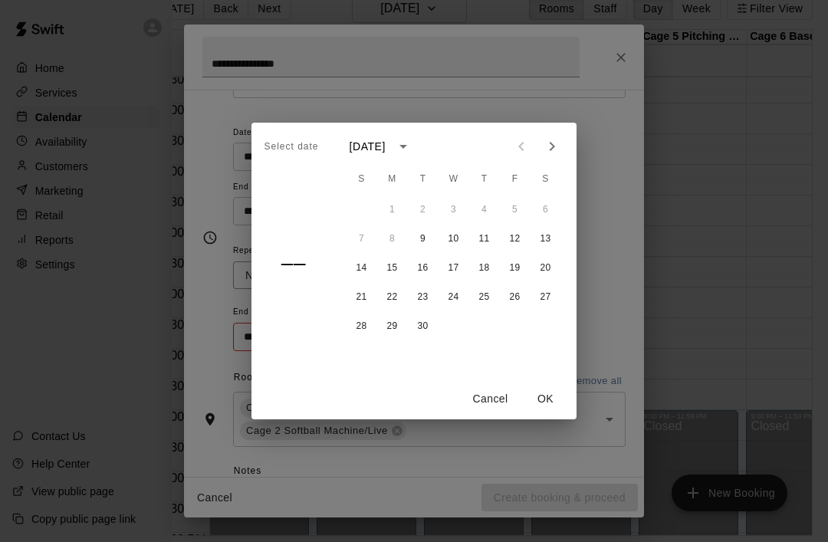
click at [561, 162] on button "Next month" at bounding box center [552, 146] width 31 height 31
click at [434, 311] on button "21" at bounding box center [423, 298] width 28 height 28
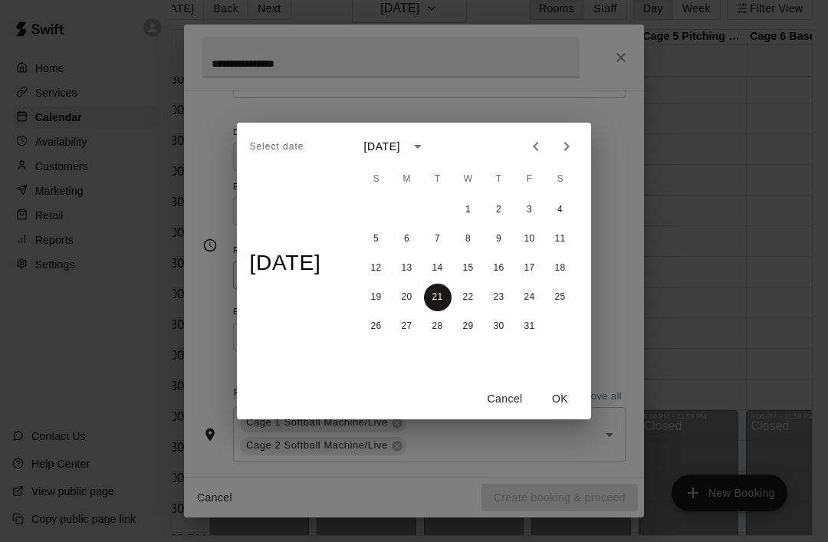
type input "**********"
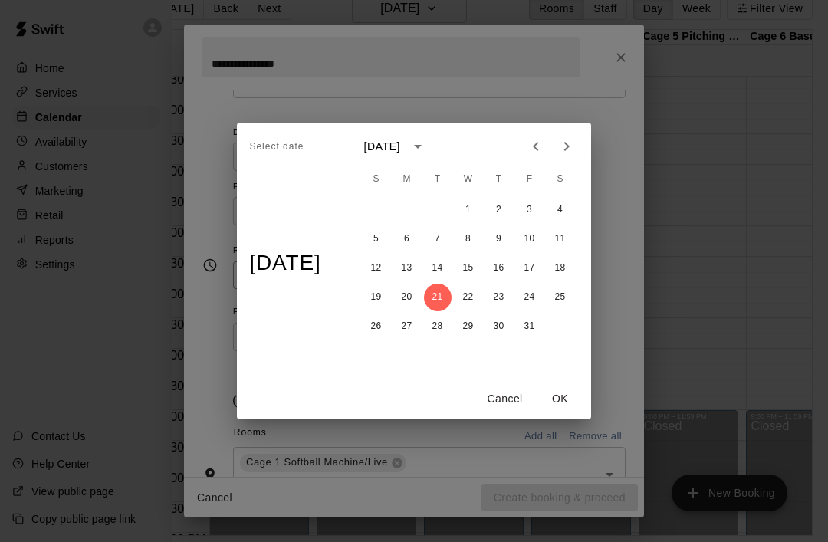
click at [577, 413] on button "OK" at bounding box center [560, 399] width 49 height 28
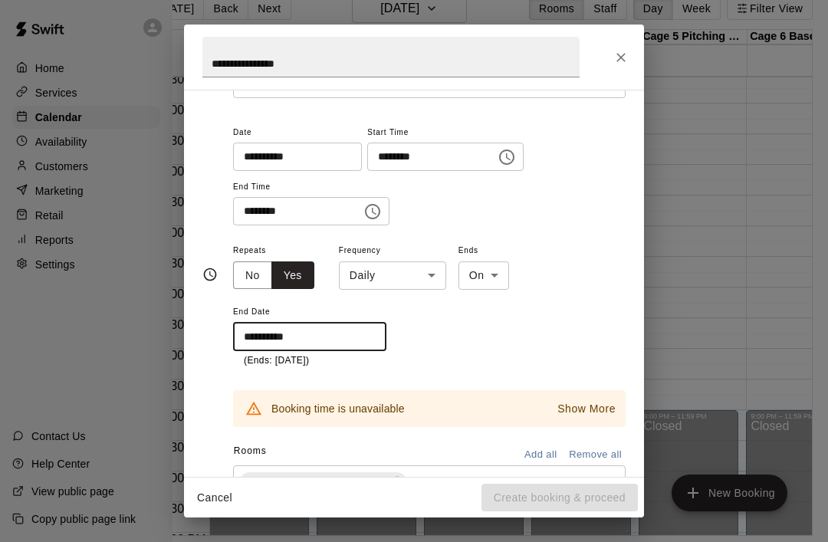
click at [442, 280] on body "Home Services Calendar Availability Customers Marketing Retail Reports Settings…" at bounding box center [373, 258] width 828 height 567
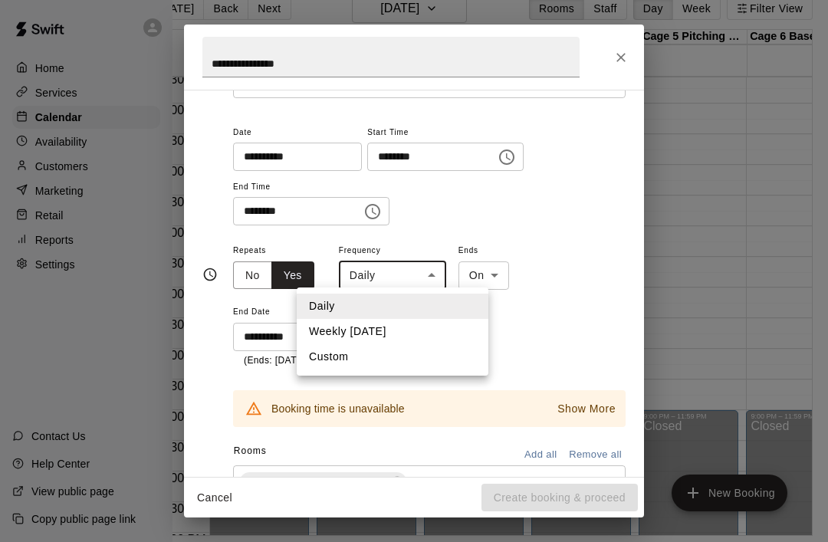
click at [429, 340] on li "Weekly [DATE]" at bounding box center [393, 331] width 192 height 25
type input "******"
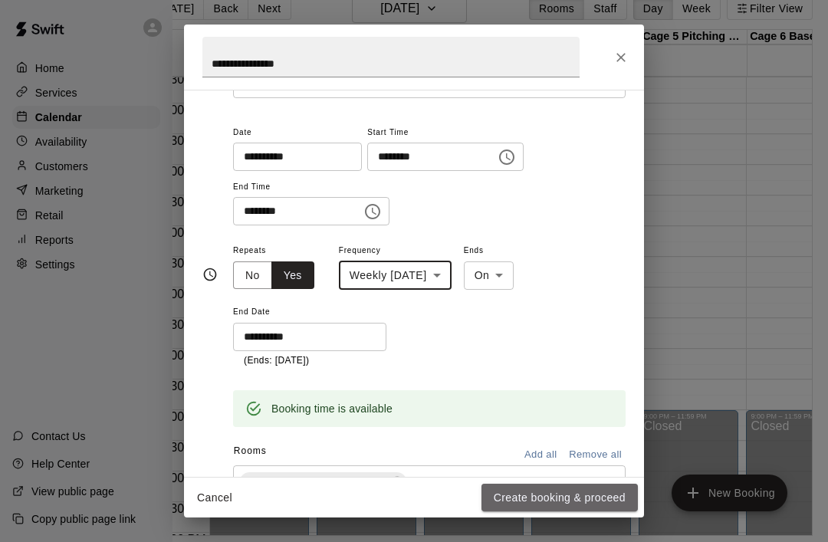
click at [581, 512] on button "Create booking & proceed" at bounding box center [559, 498] width 156 height 28
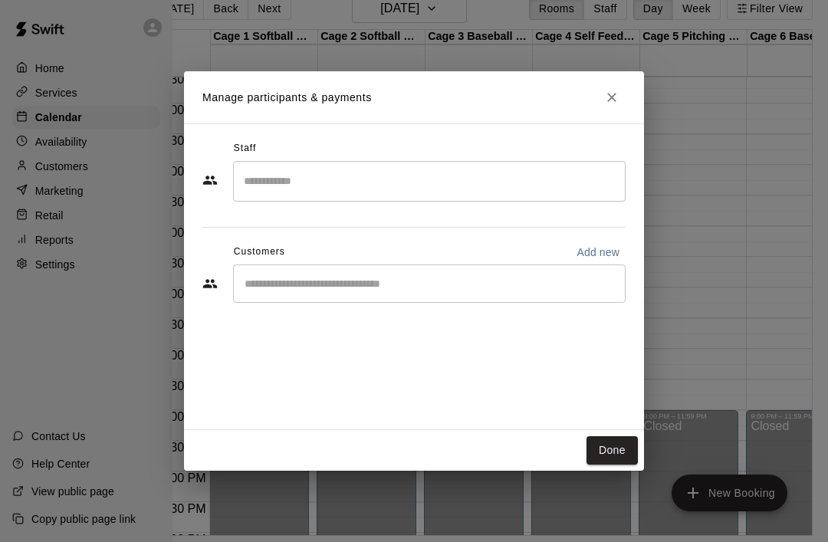
click at [619, 465] on button "Done" at bounding box center [611, 450] width 51 height 28
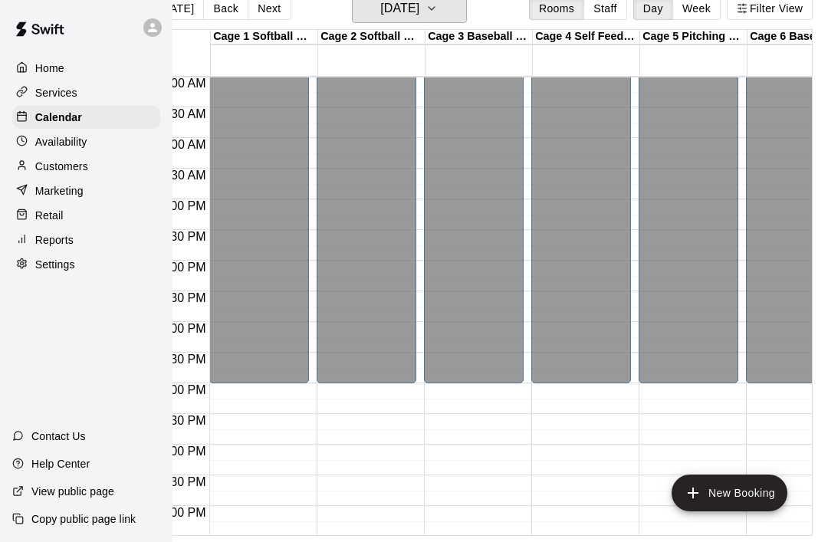
scroll to position [597, -1]
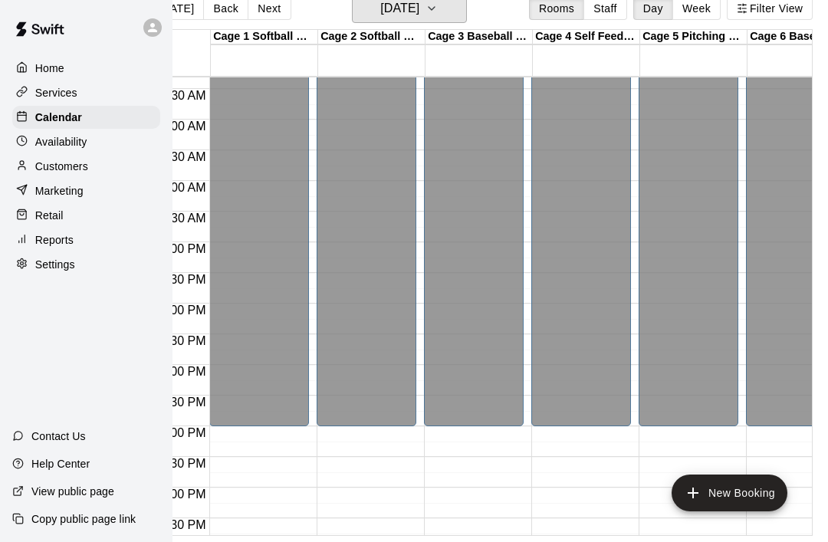
click at [465, 16] on button "[DATE]" at bounding box center [409, 8] width 115 height 29
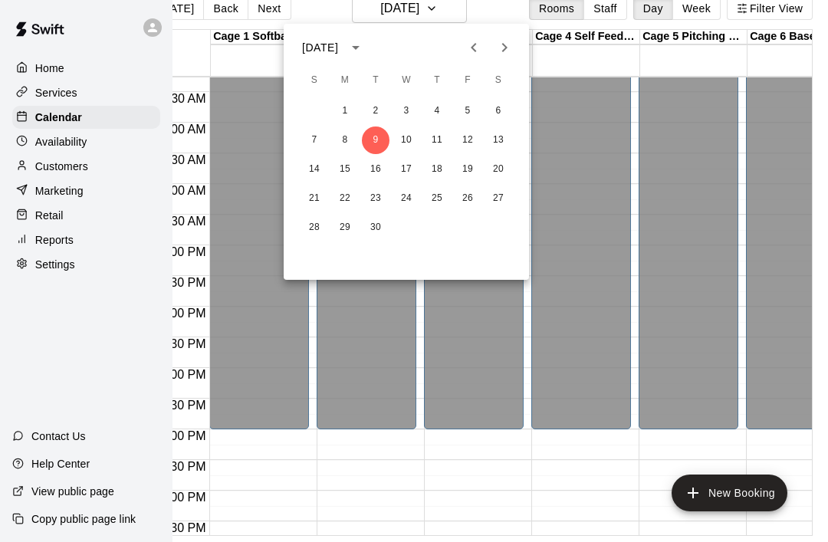
scroll to position [567, 0]
click at [485, 56] on button "Previous month" at bounding box center [473, 47] width 31 height 31
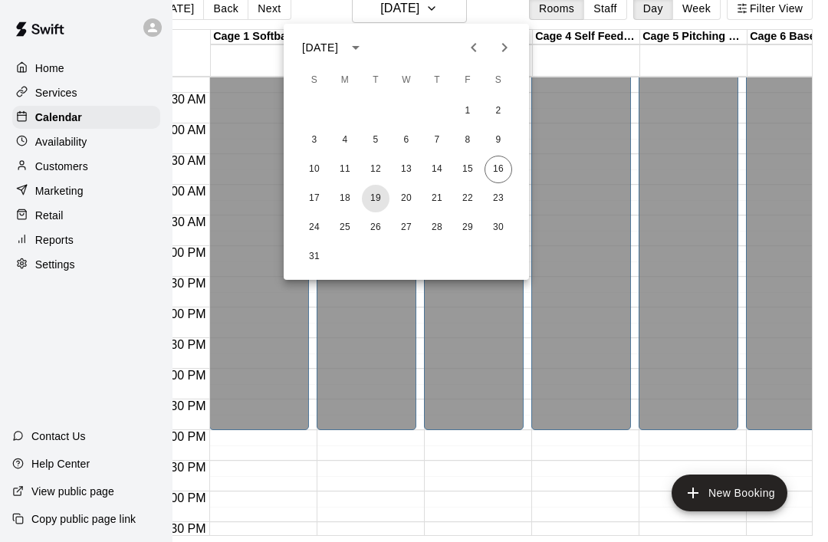
click at [382, 200] on button "19" at bounding box center [376, 199] width 28 height 28
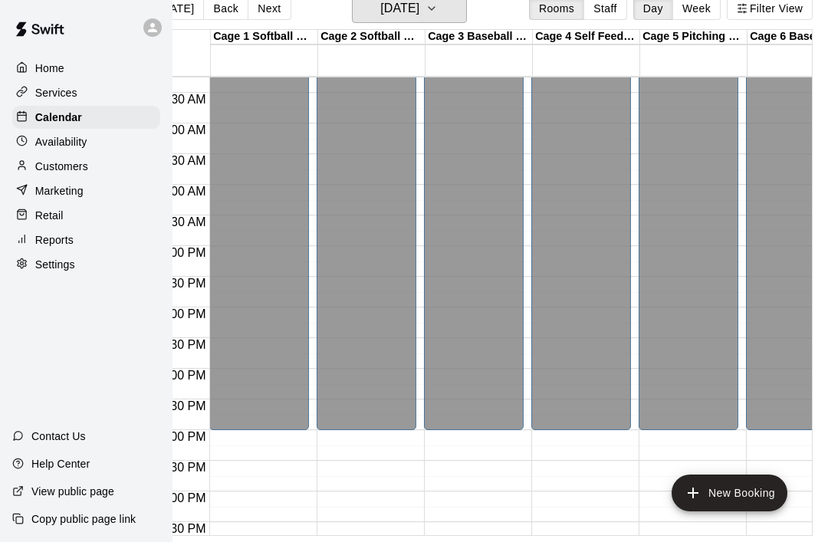
click at [467, 15] on button "[DATE]" at bounding box center [409, 8] width 115 height 29
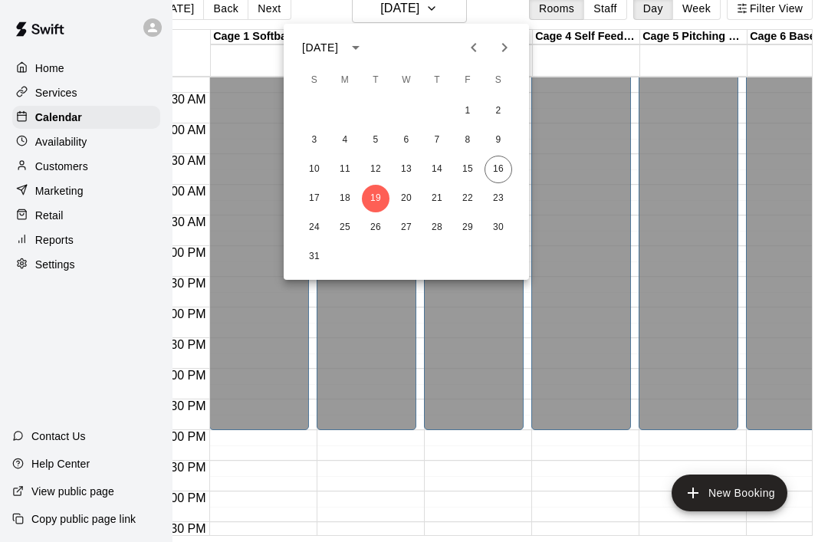
click at [517, 54] on button "Next month" at bounding box center [504, 47] width 31 height 31
click at [478, 53] on icon "Previous month" at bounding box center [474, 47] width 18 height 18
click at [381, 203] on button "19" at bounding box center [376, 199] width 28 height 28
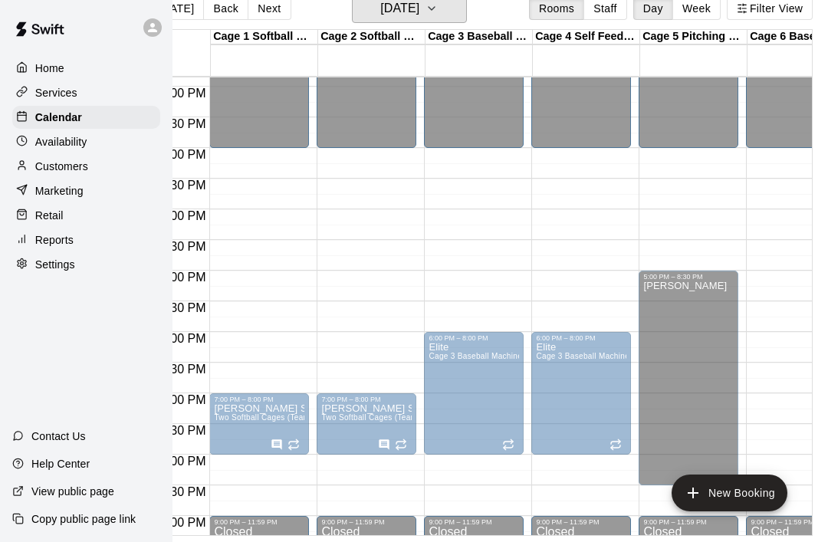
scroll to position [849, 0]
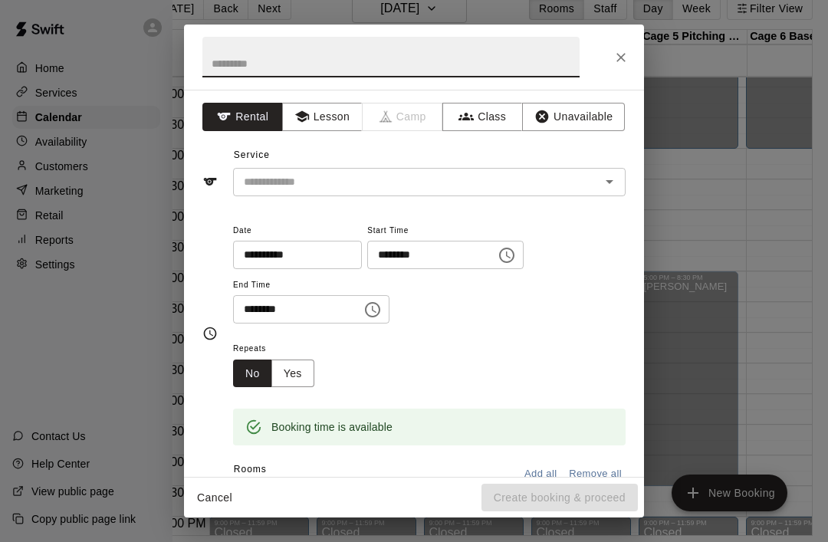
click at [222, 65] on input "text" at bounding box center [390, 57] width 377 height 41
click at [609, 188] on icon "Open" at bounding box center [609, 181] width 18 height 18
type input "**********"
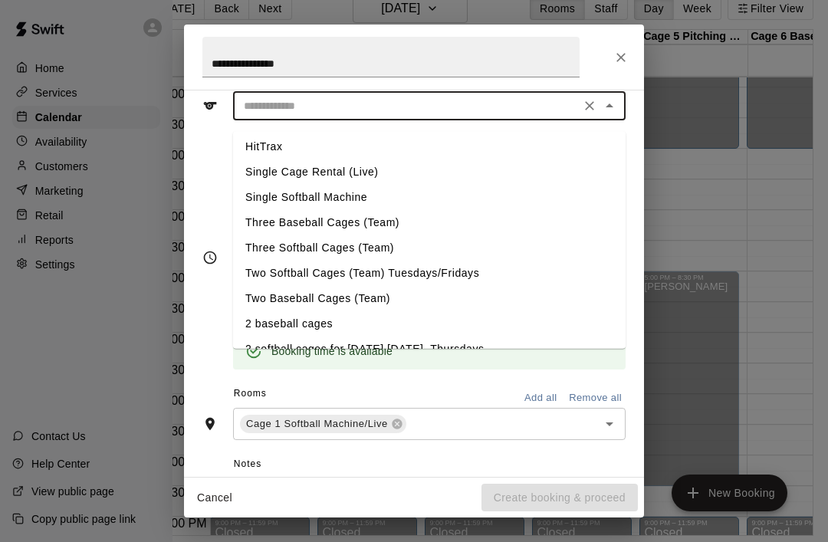
scroll to position [78, 0]
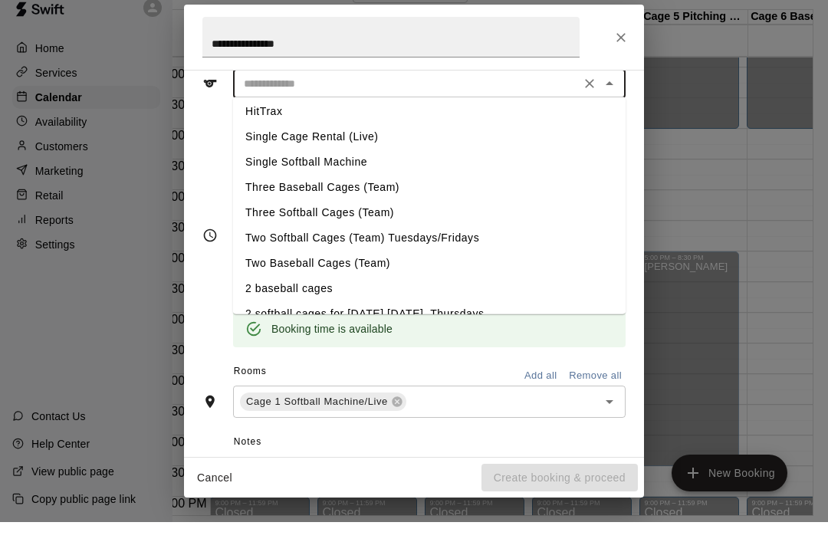
click at [263, 246] on li "Two Softball Cages (Team) Tuesdays/Fridays" at bounding box center [429, 258] width 393 height 25
type input "**********"
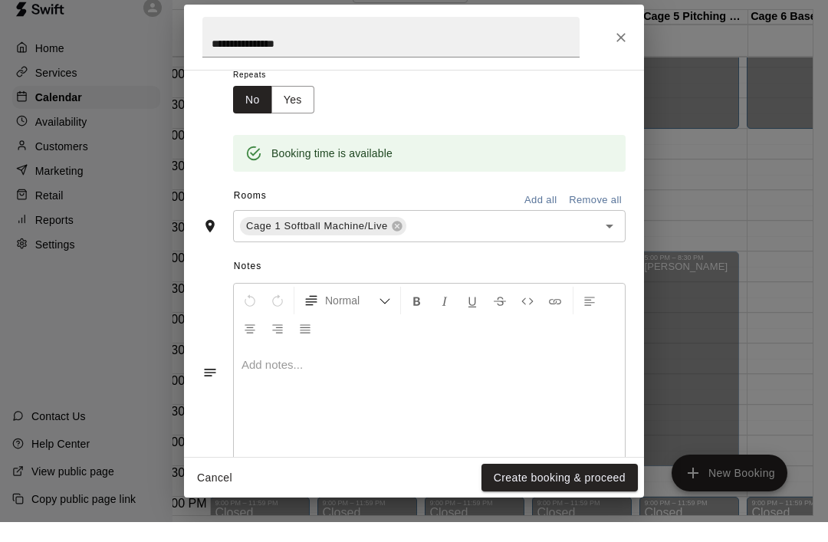
scroll to position [254, 0]
click at [617, 237] on icon "Open" at bounding box center [609, 246] width 18 height 18
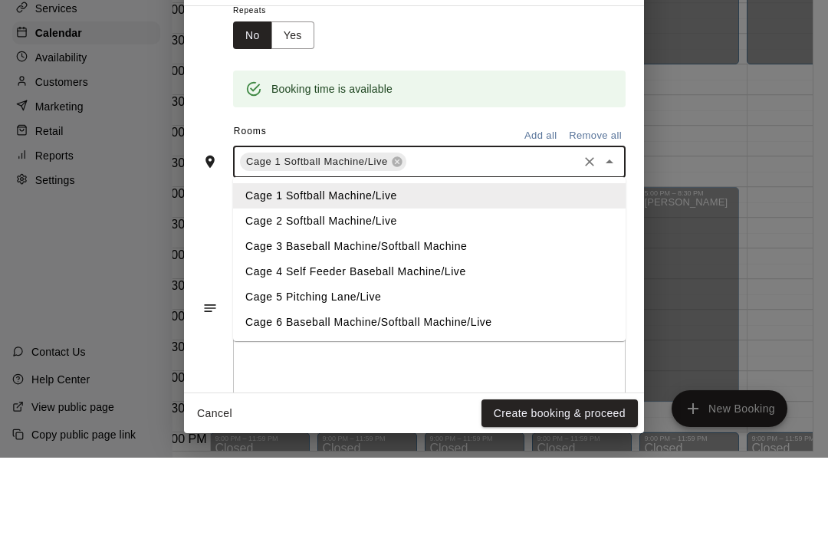
click at [263, 293] on li "Cage 2 Softball Machine/Live" at bounding box center [429, 305] width 393 height 25
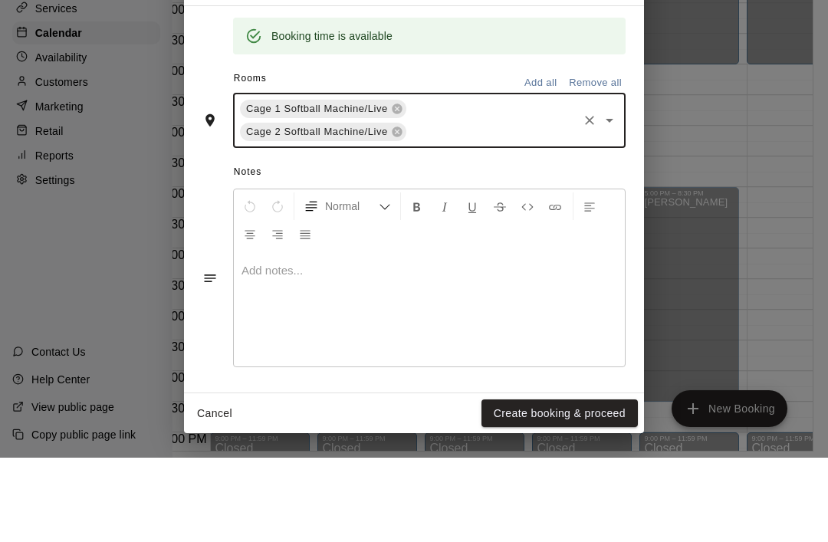
scroll to position [306, 0]
click at [258, 348] on p at bounding box center [429, 355] width 376 height 15
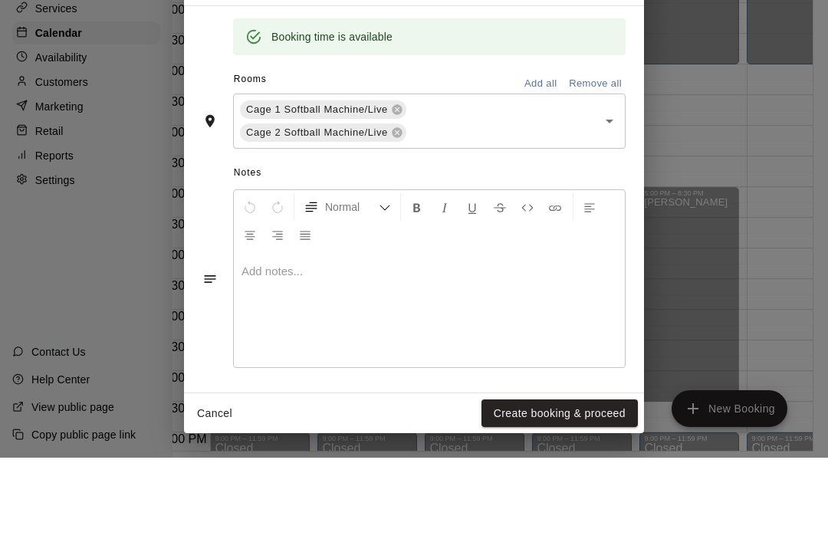
scroll to position [25, 44]
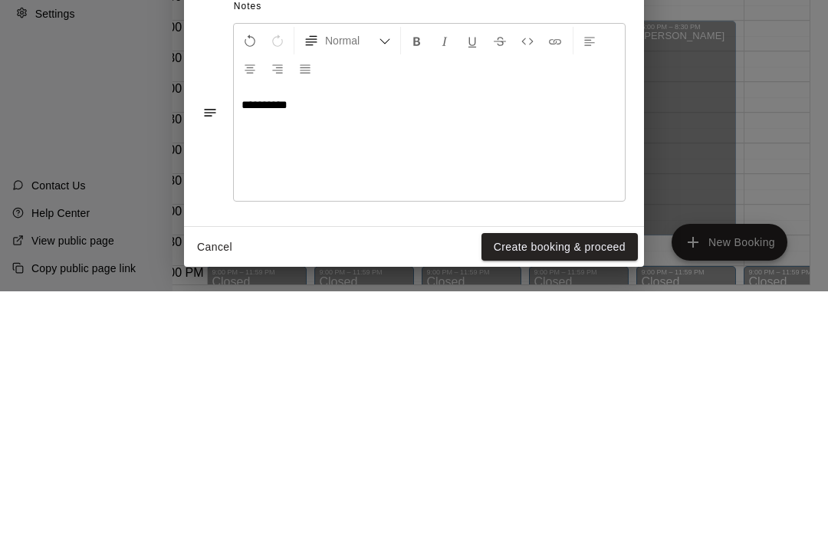
click at [586, 484] on button "Create booking & proceed" at bounding box center [559, 498] width 156 height 28
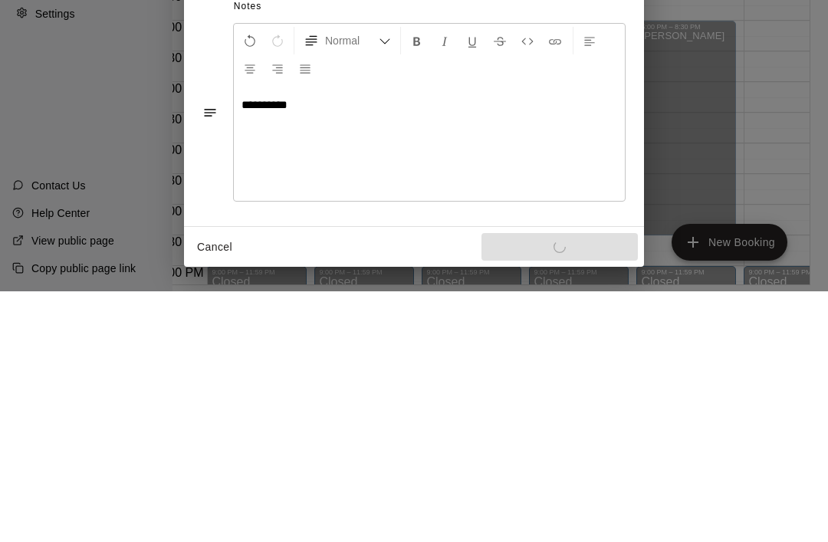
scroll to position [257, 0]
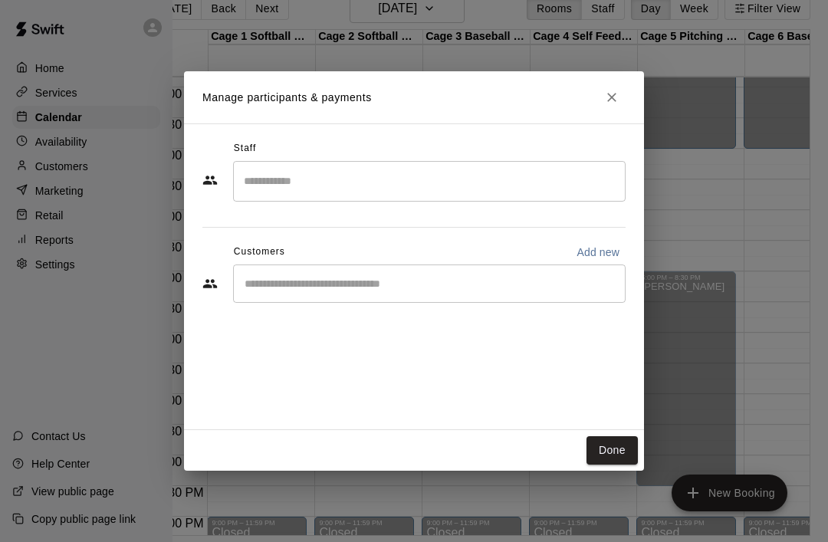
click at [615, 465] on button "Done" at bounding box center [611, 450] width 51 height 28
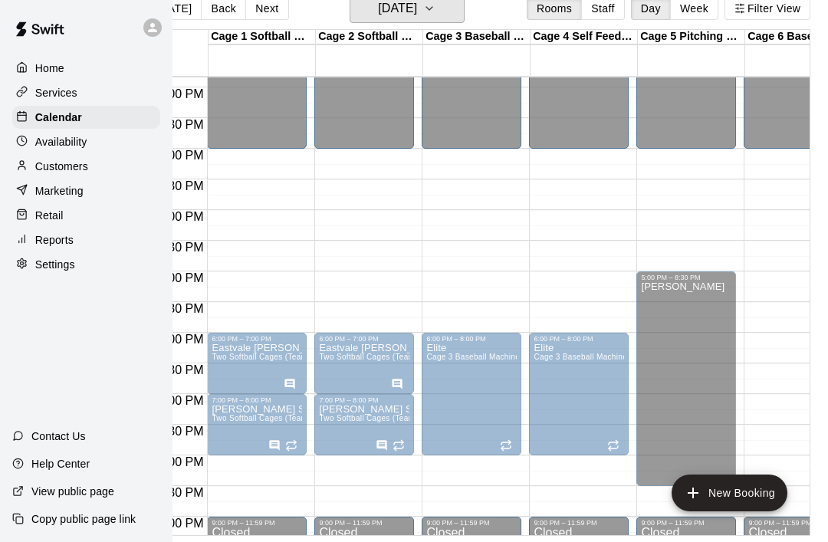
click at [452, 20] on button "[DATE]" at bounding box center [407, 8] width 115 height 29
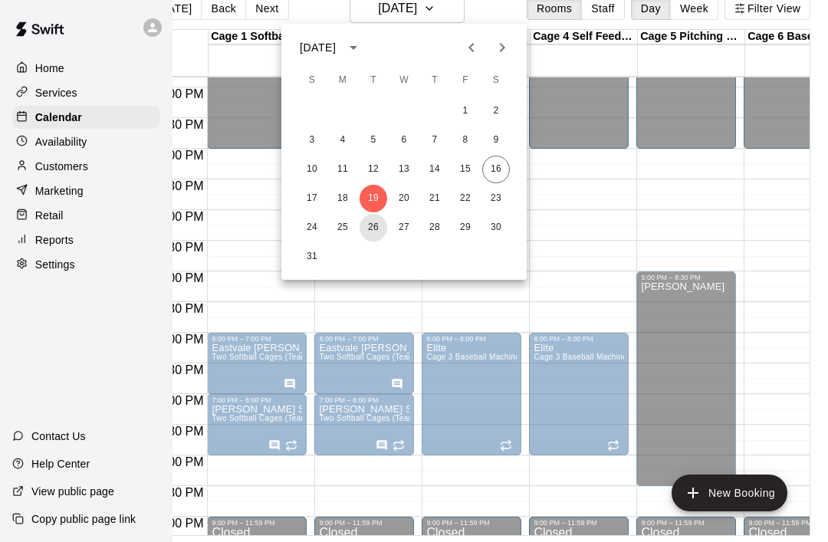
click at [379, 228] on button "26" at bounding box center [374, 228] width 28 height 28
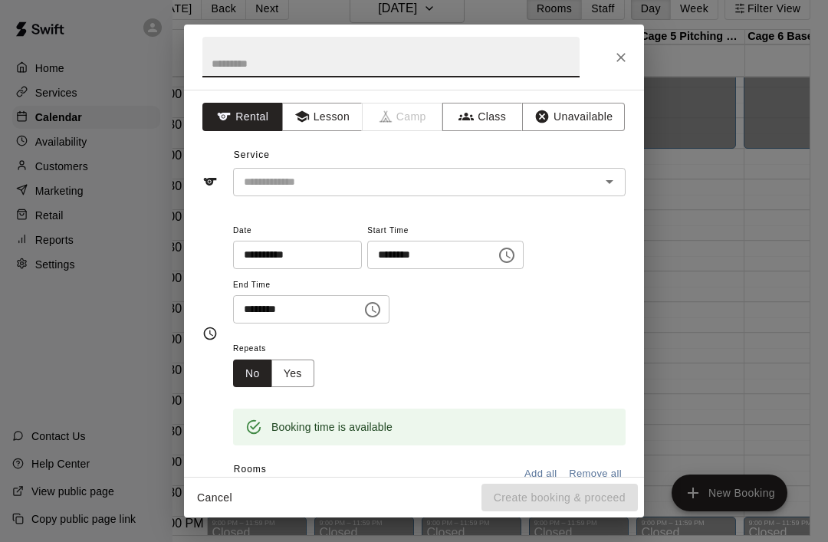
click at [633, 51] on button "Close" at bounding box center [621, 58] width 28 height 28
click at [629, 54] on button "Close" at bounding box center [621, 58] width 28 height 28
click at [220, 59] on input "text" at bounding box center [390, 57] width 377 height 41
click at [617, 188] on icon "Open" at bounding box center [609, 181] width 18 height 18
type input "**********"
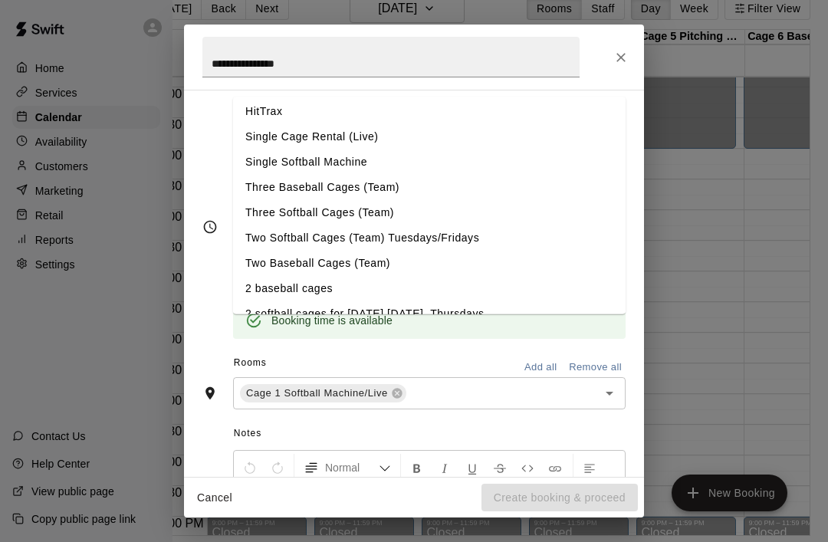
scroll to position [117, 0]
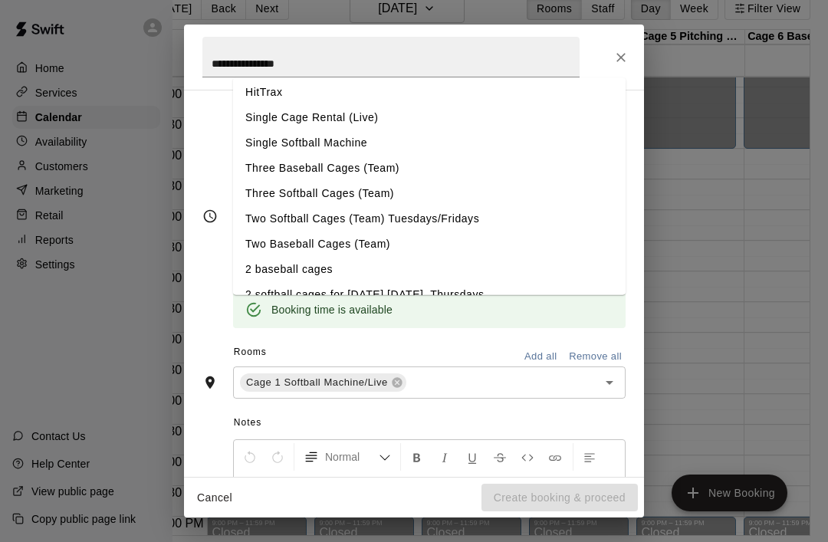
click at [259, 220] on li "Two Softball Cages (Team) Tuesdays/Fridays" at bounding box center [429, 219] width 393 height 25
type input "**********"
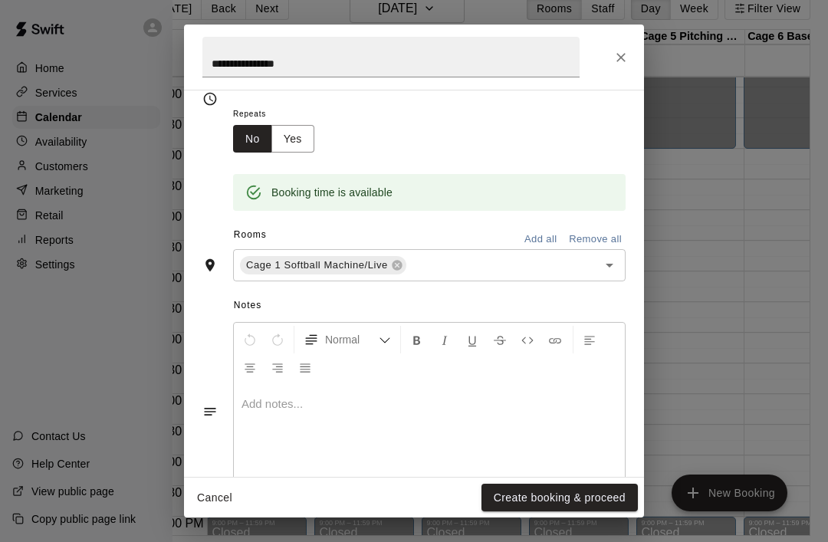
scroll to position [234, 0]
click at [616, 264] on icon "Open" at bounding box center [609, 266] width 18 height 18
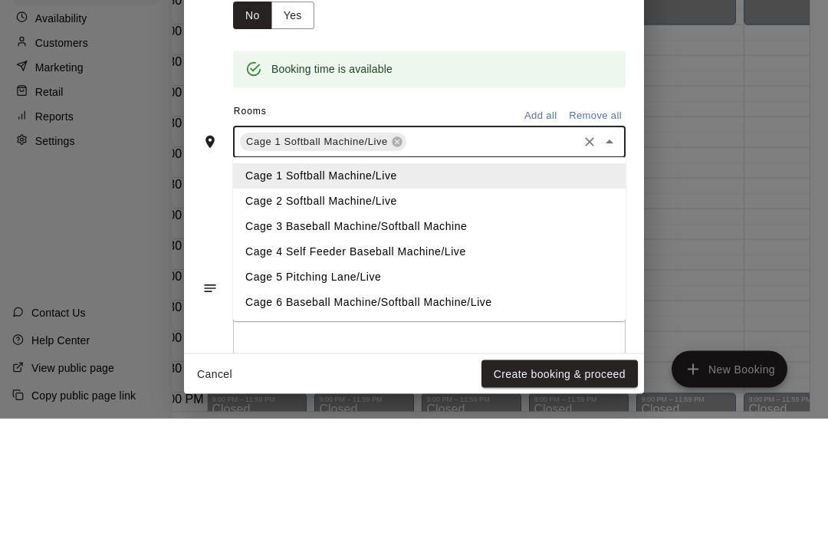
click at [253, 313] on li "Cage 2 Softball Machine/Live" at bounding box center [429, 325] width 393 height 25
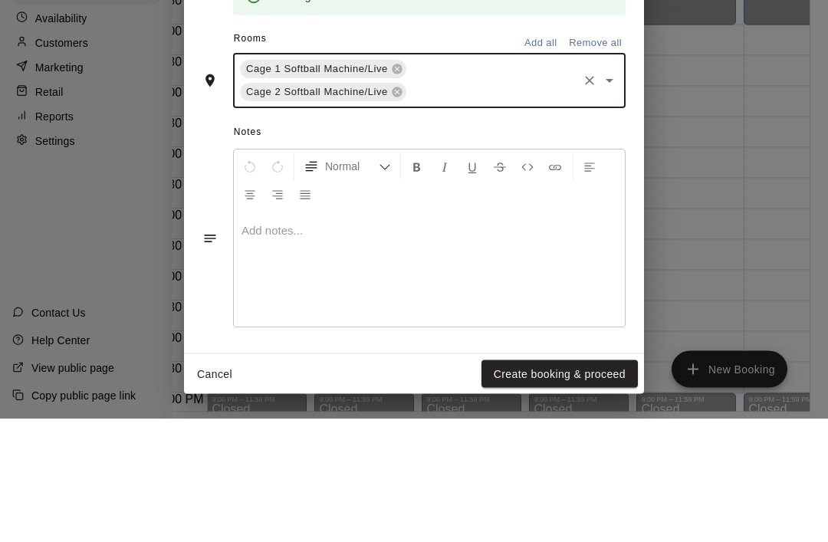
scroll to position [306, 0]
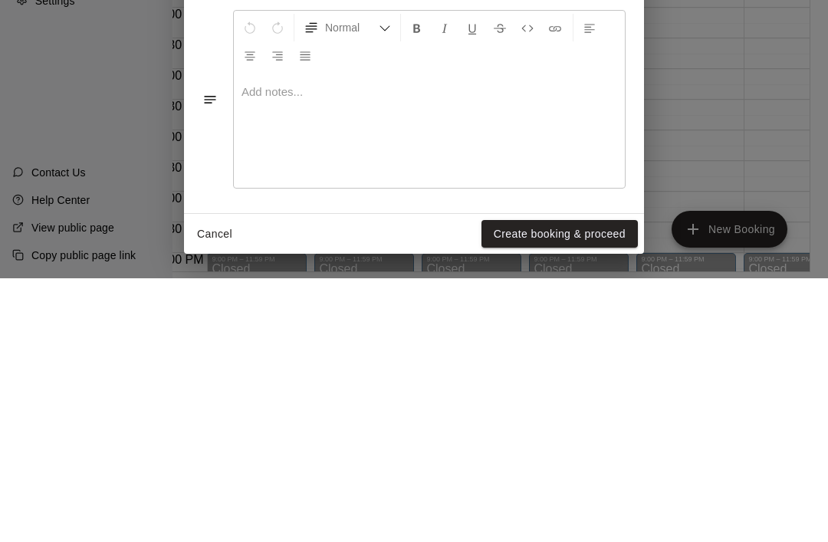
click at [587, 484] on button "Create booking & proceed" at bounding box center [559, 498] width 156 height 28
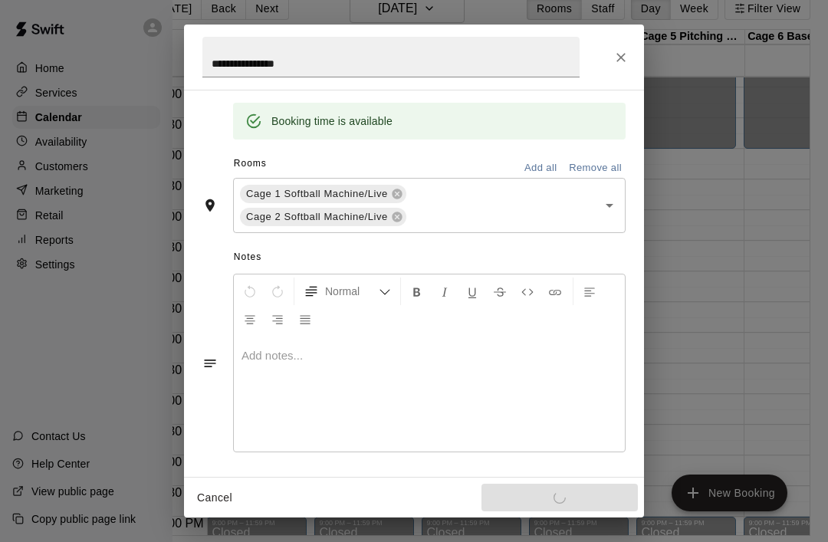
scroll to position [257, 0]
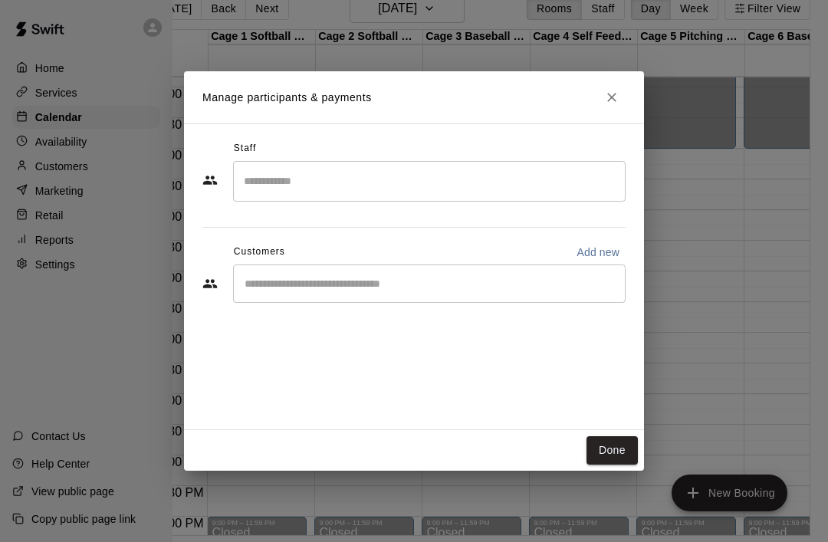
click at [619, 465] on button "Done" at bounding box center [611, 450] width 51 height 28
